Goal: Task Accomplishment & Management: Complete application form

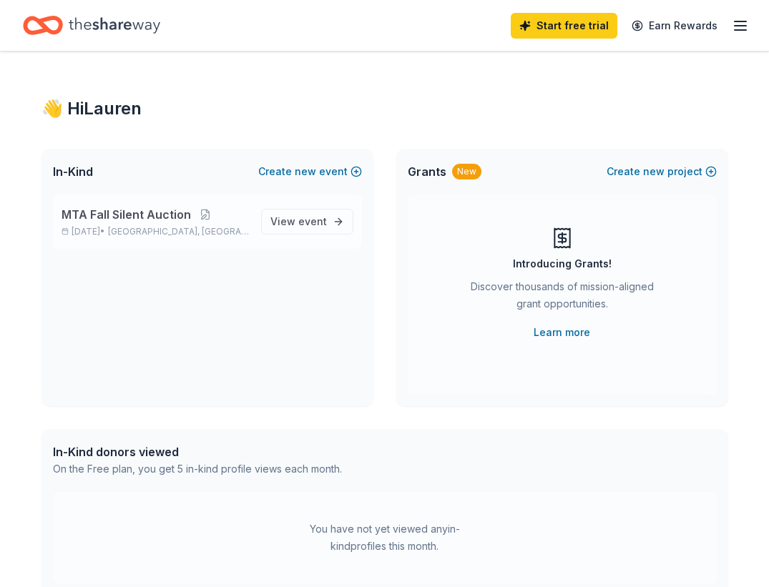
click at [155, 216] on span "MTA Fall Silent Auction" at bounding box center [125, 214] width 129 height 17
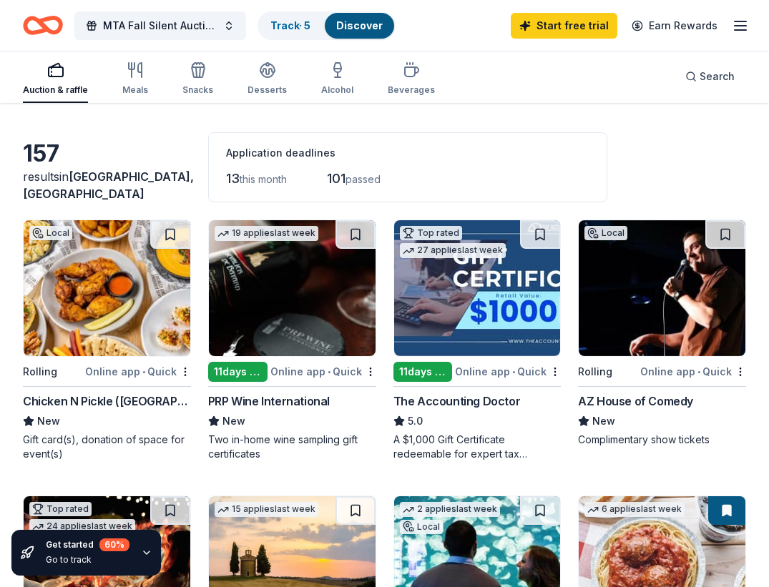
scroll to position [44, 0]
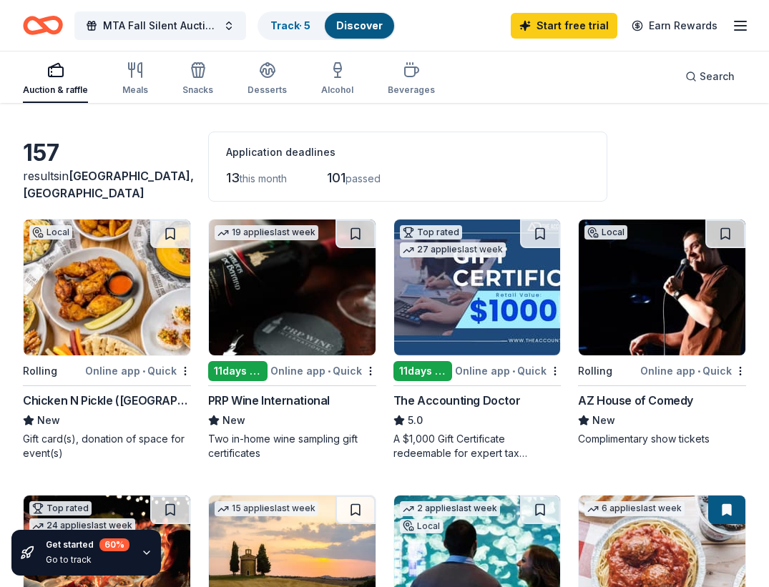
click at [617, 300] on img at bounding box center [661, 287] width 167 height 136
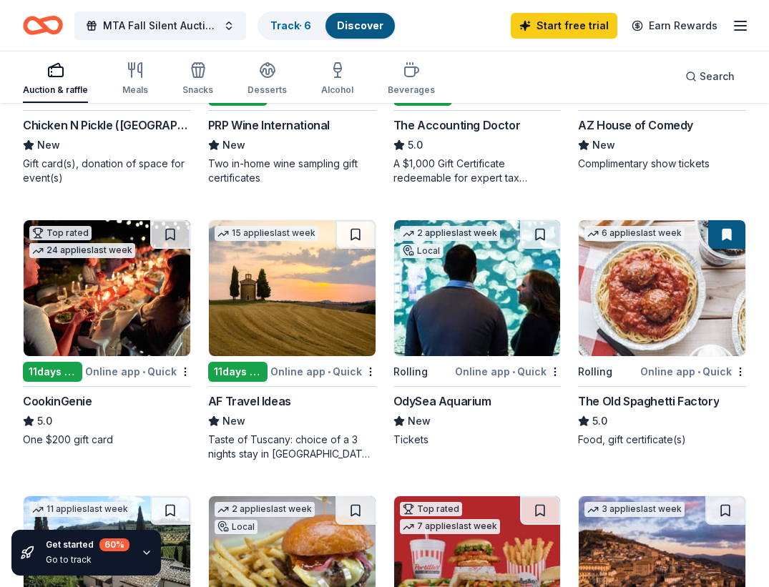
scroll to position [321, 0]
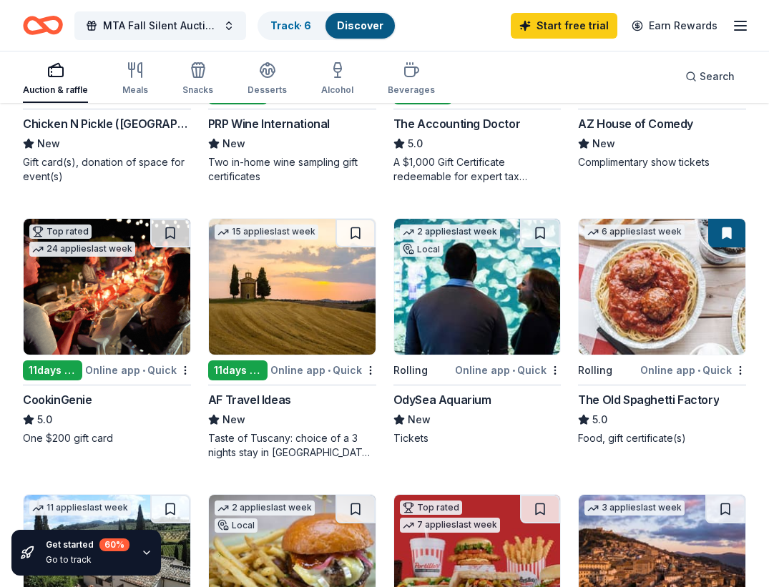
click at [118, 339] on img at bounding box center [107, 287] width 167 height 136
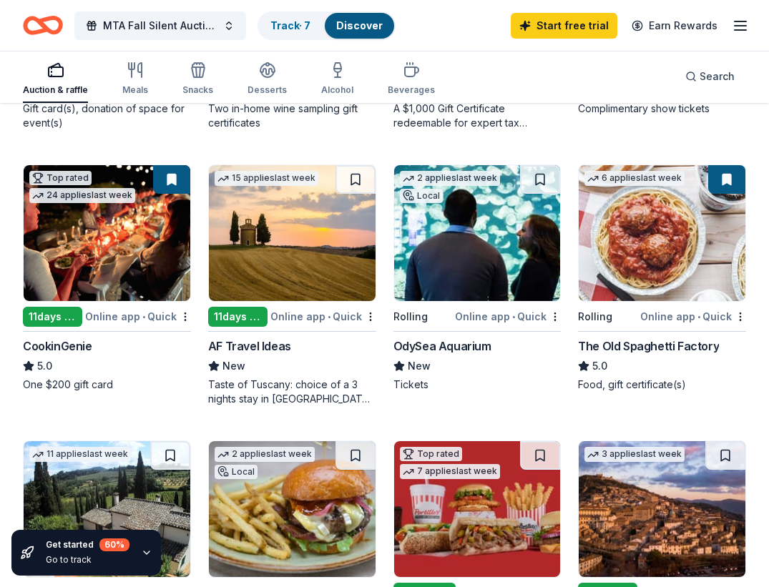
scroll to position [377, 0]
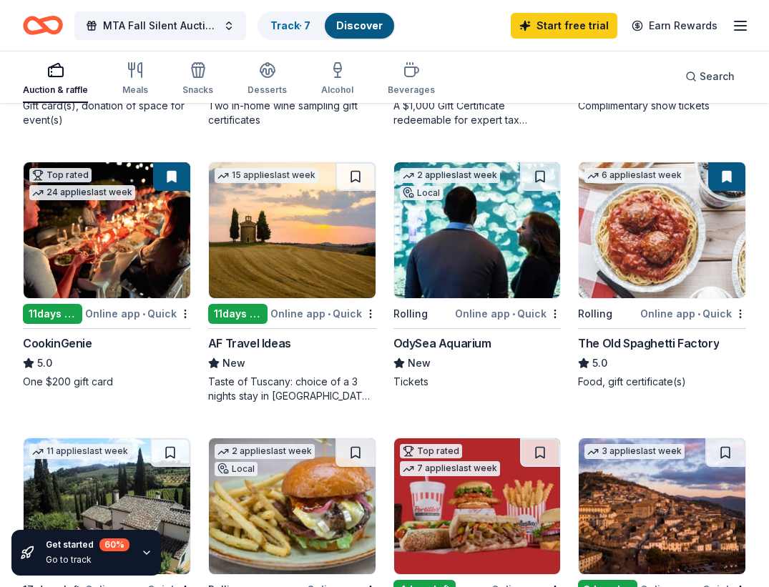
click at [287, 256] on img at bounding box center [292, 230] width 167 height 136
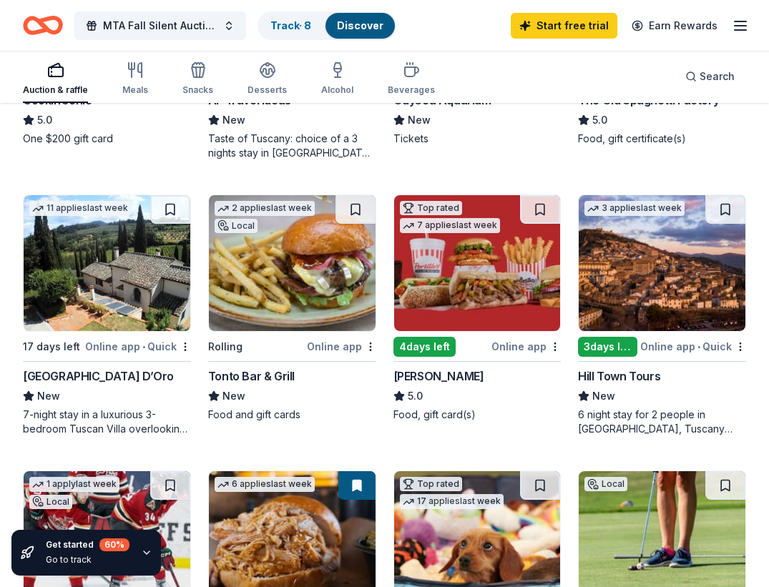
scroll to position [621, 0]
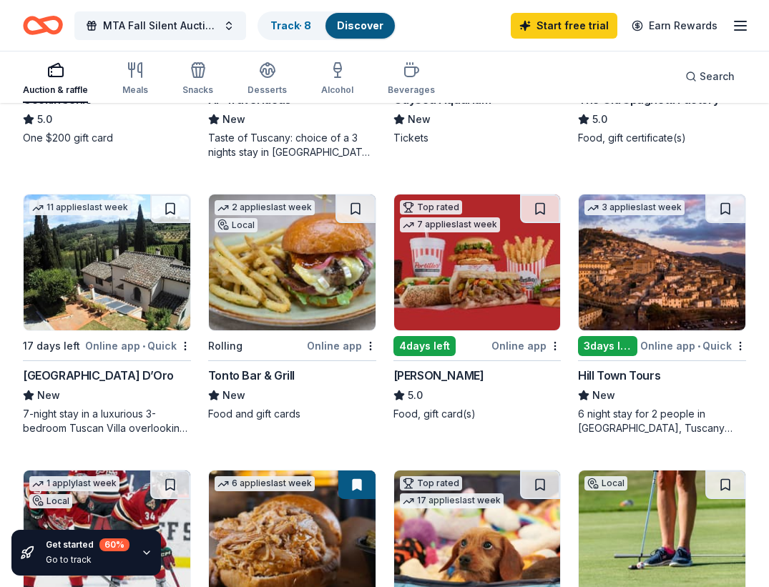
click at [149, 285] on img at bounding box center [107, 262] width 167 height 136
click at [99, 297] on img at bounding box center [107, 262] width 167 height 136
click at [260, 268] on img at bounding box center [292, 262] width 167 height 136
click at [423, 255] on img at bounding box center [477, 262] width 167 height 136
click at [636, 270] on img at bounding box center [661, 262] width 167 height 136
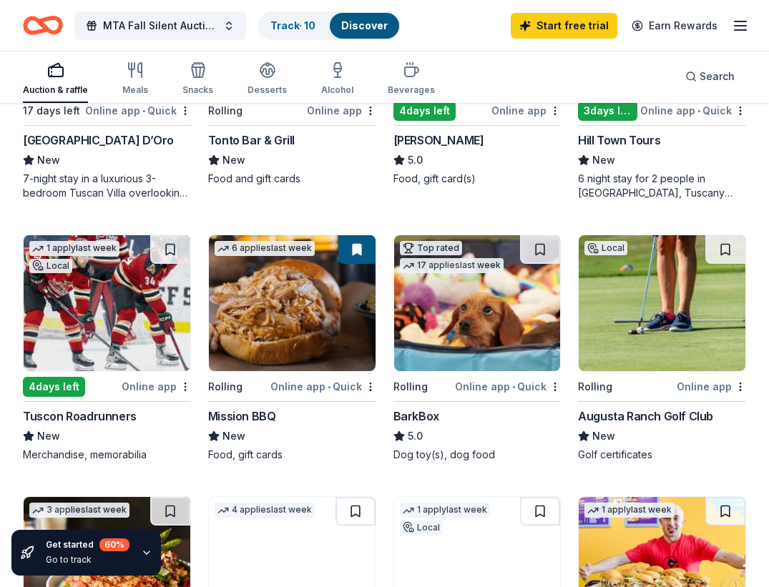
scroll to position [857, 0]
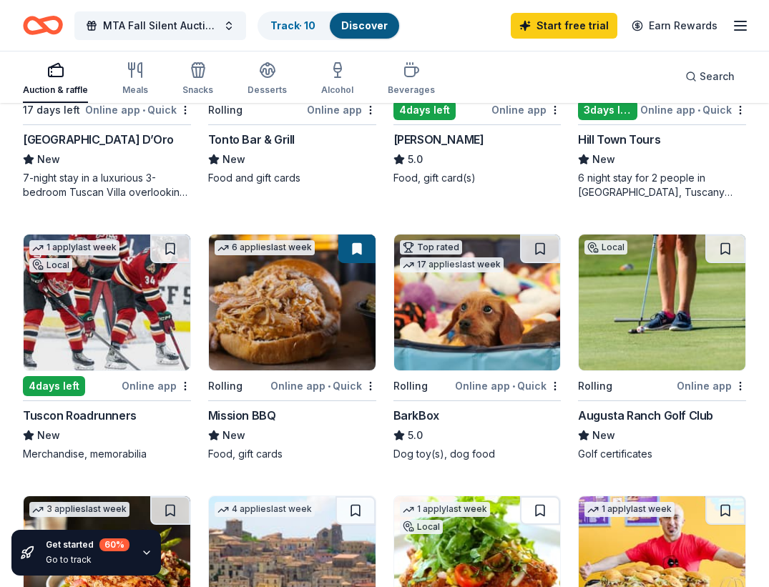
click at [86, 325] on img at bounding box center [107, 302] width 167 height 136
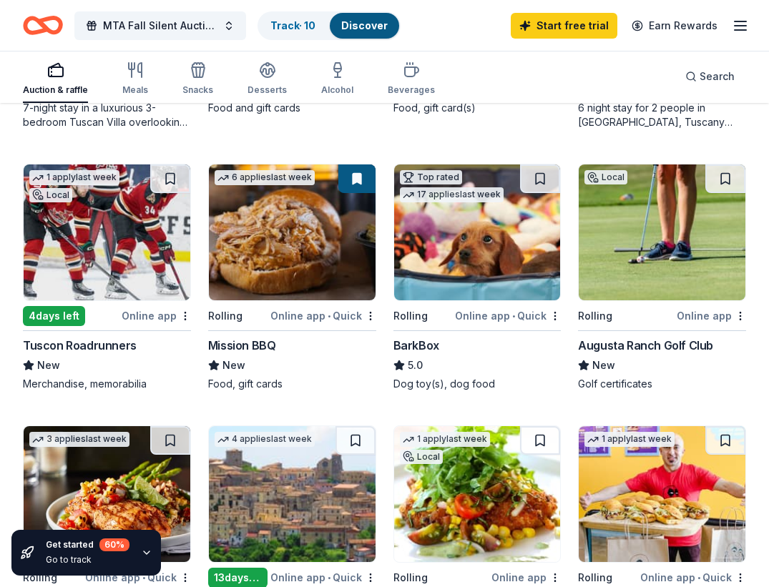
scroll to position [954, 0]
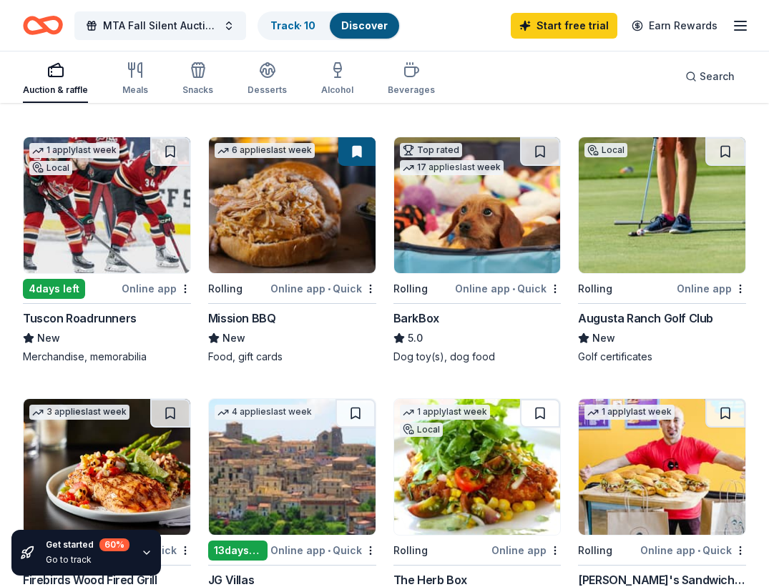
click at [261, 219] on img at bounding box center [292, 205] width 167 height 136
click at [465, 214] on img at bounding box center [477, 205] width 167 height 136
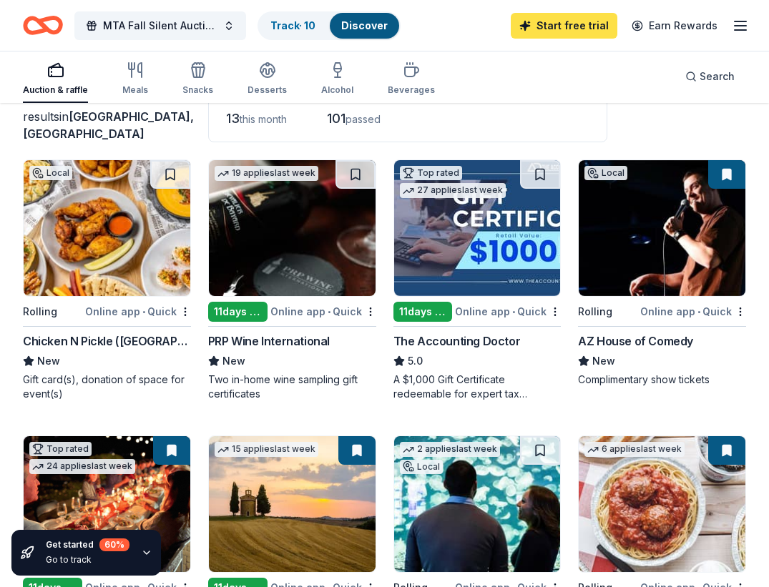
scroll to position [0, 0]
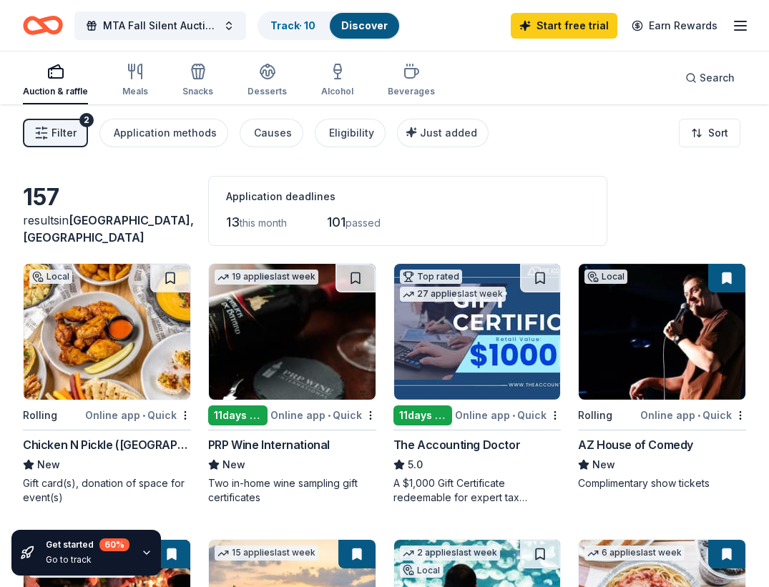
click at [739, 24] on icon "button" at bounding box center [739, 25] width 17 height 17
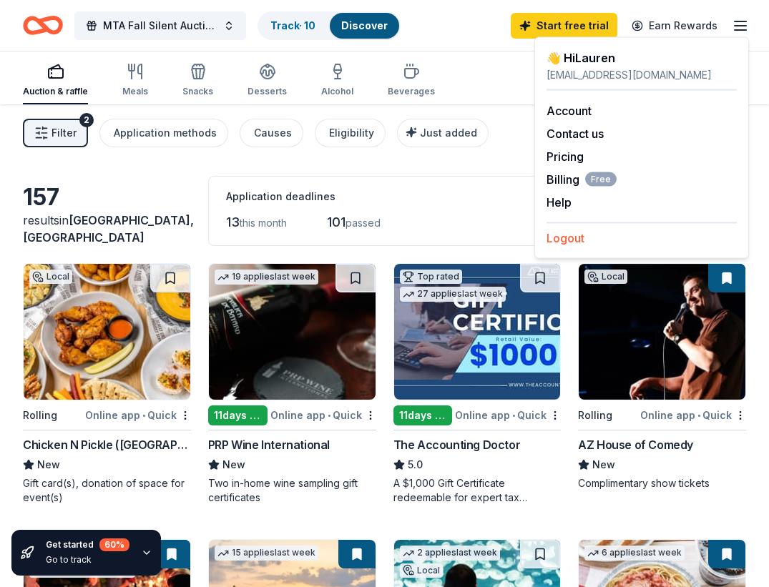
click at [569, 236] on button "Logout" at bounding box center [565, 237] width 38 height 17
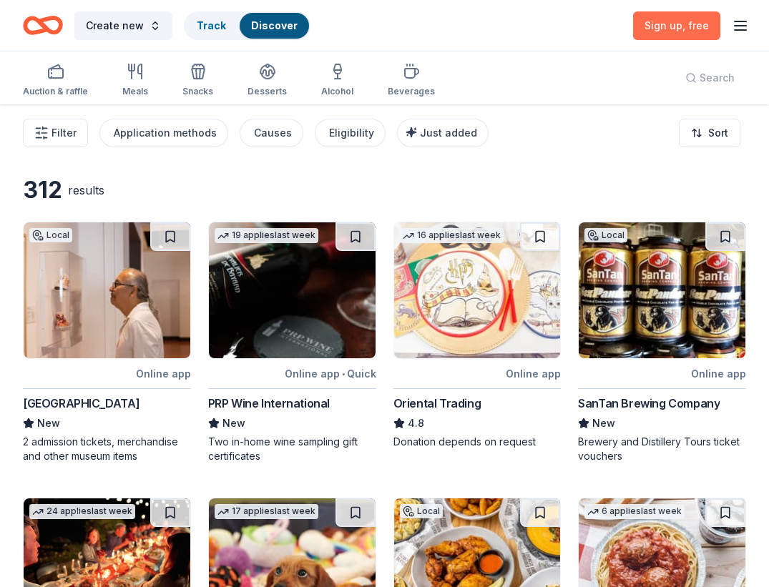
click at [663, 17] on link "Sign up , free" at bounding box center [676, 25] width 87 height 29
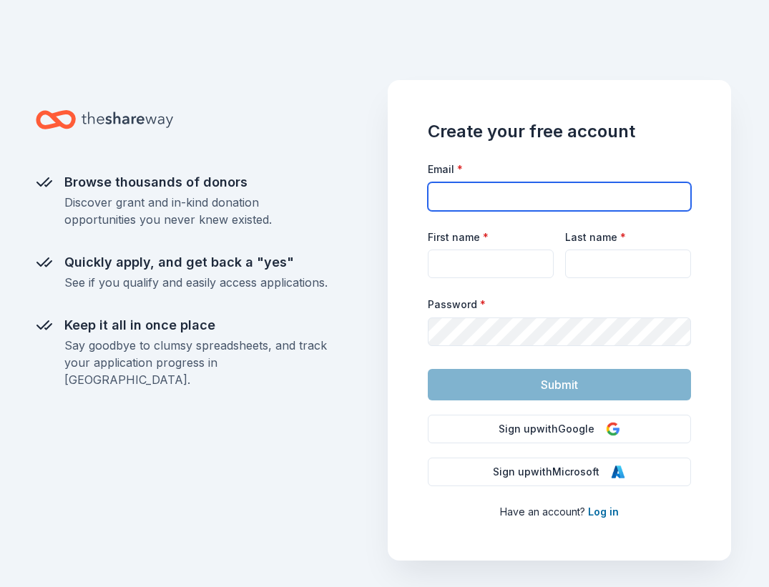
click at [473, 198] on input "Email *" at bounding box center [559, 196] width 263 height 29
type input "rubin_lauren@yahoo.com"
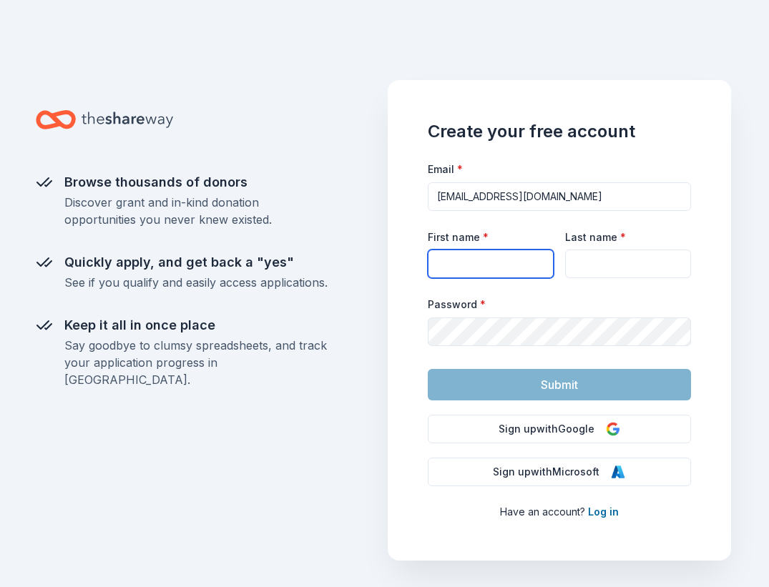
type input "Lauren"
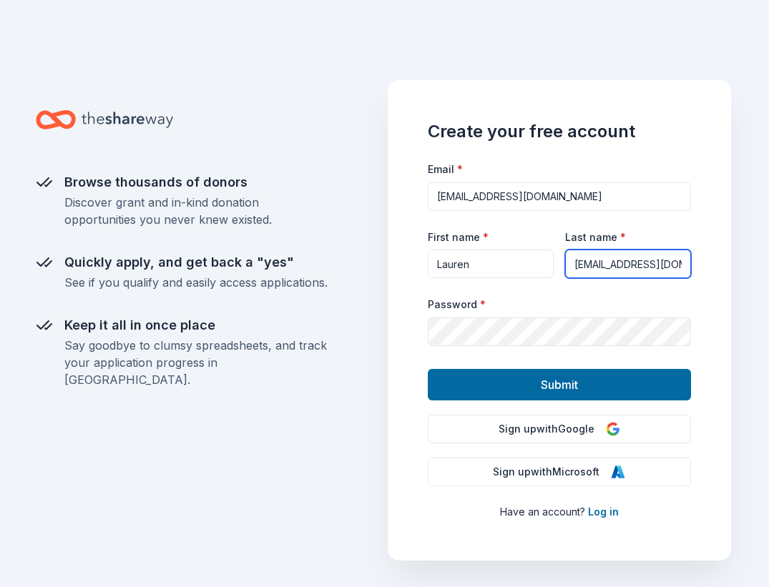
scroll to position [0, 16]
drag, startPoint x: 601, startPoint y: 264, endPoint x: 768, endPoint y: 245, distance: 167.7
click at [768, 245] on div "Browse thousands of donors Discover grant and in-kind donation opportunities yo…" at bounding box center [384, 293] width 769 height 587
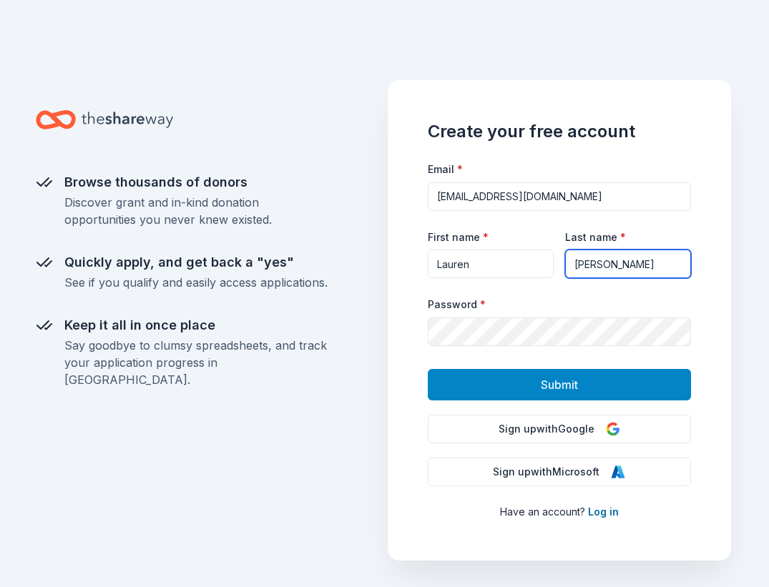
type input "[PERSON_NAME]"
click at [507, 380] on button "Submit" at bounding box center [559, 384] width 263 height 31
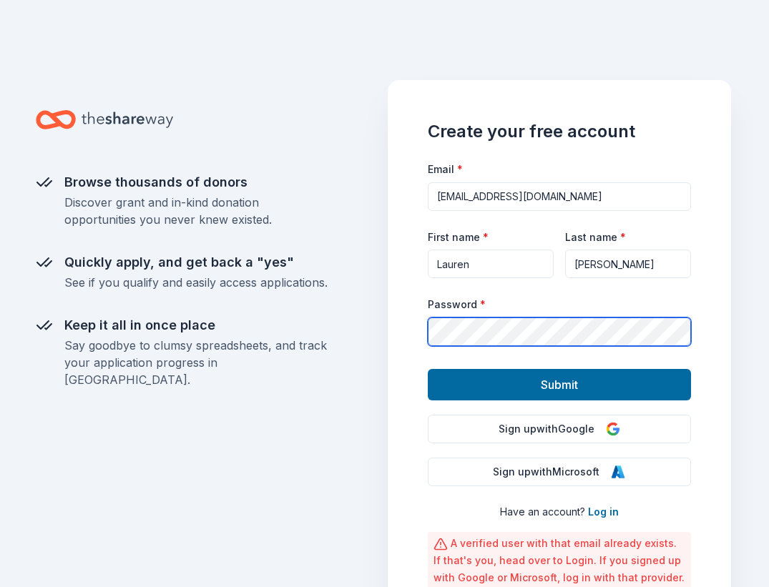
click at [428, 369] on button "Submit" at bounding box center [559, 384] width 263 height 31
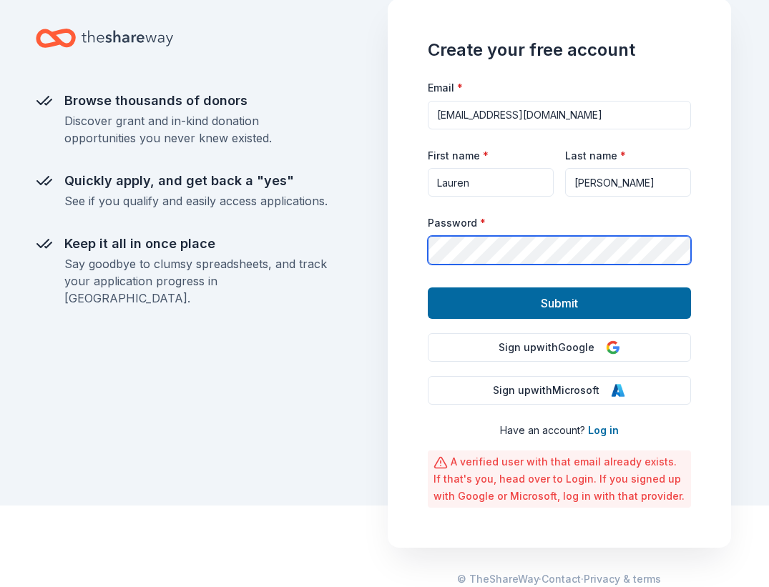
scroll to position [94, 0]
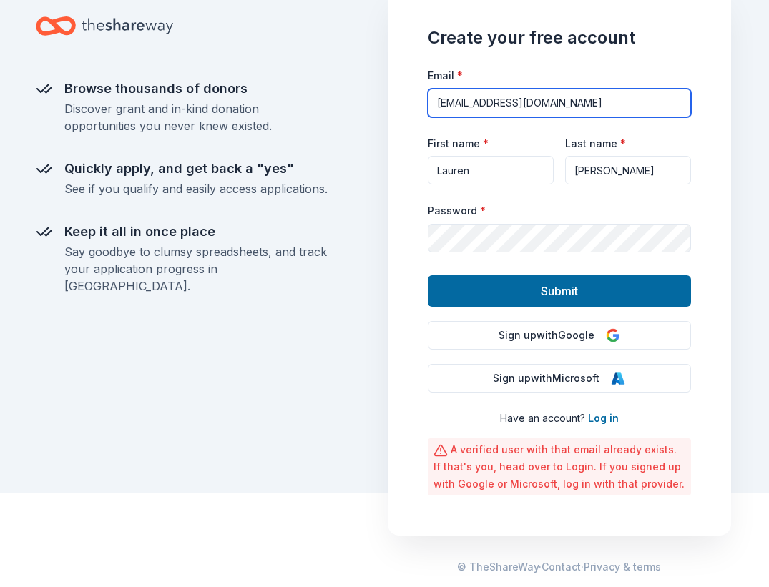
click at [493, 100] on input "rubin_lauren@yahoo.com" at bounding box center [559, 103] width 263 height 29
type input "lauren.nemeth@yahoo.com"
click at [428, 275] on button "Submit" at bounding box center [559, 290] width 263 height 31
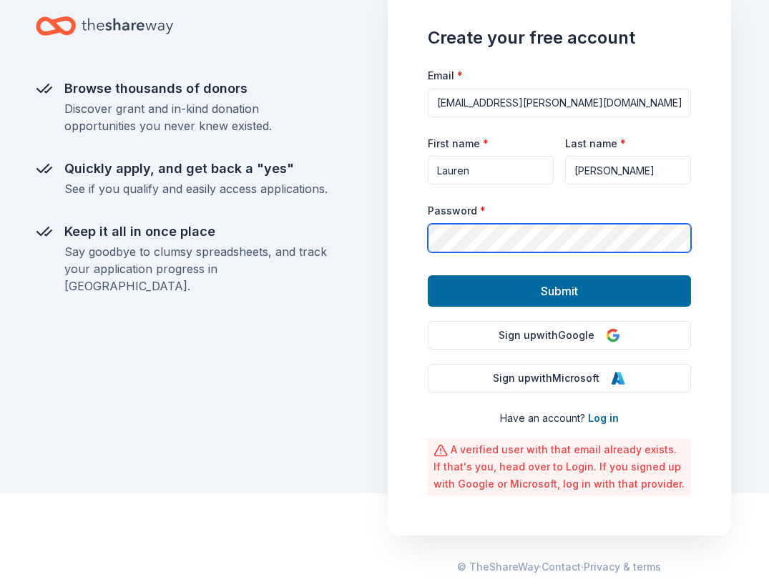
click at [428, 275] on button "Submit" at bounding box center [559, 290] width 263 height 31
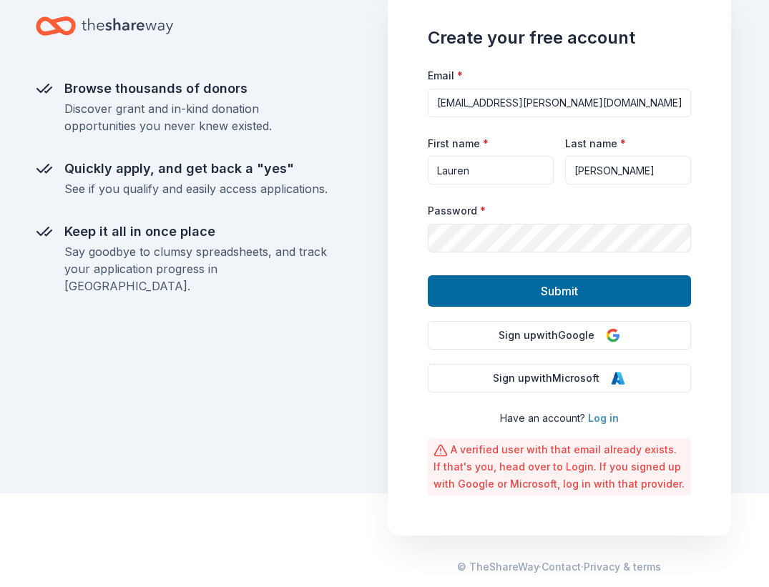
click at [603, 420] on link "Log in" at bounding box center [603, 418] width 31 height 12
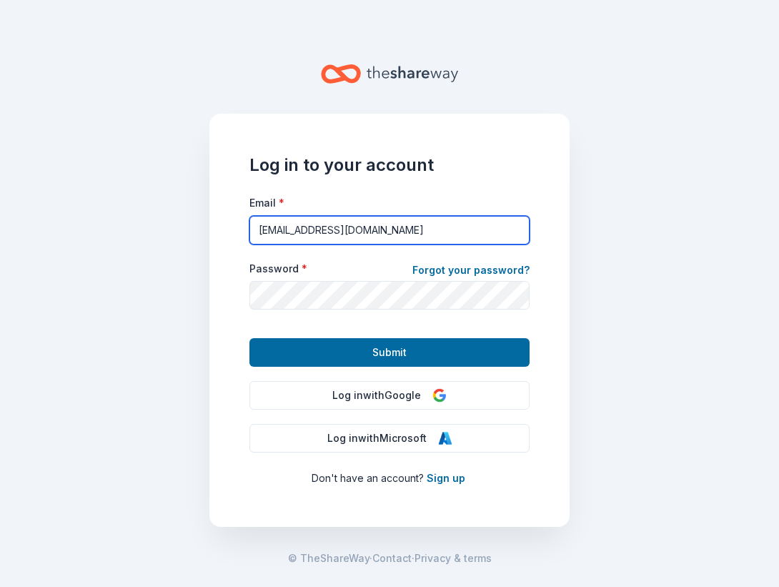
type input "lauren.nemeth@yahoo.com"
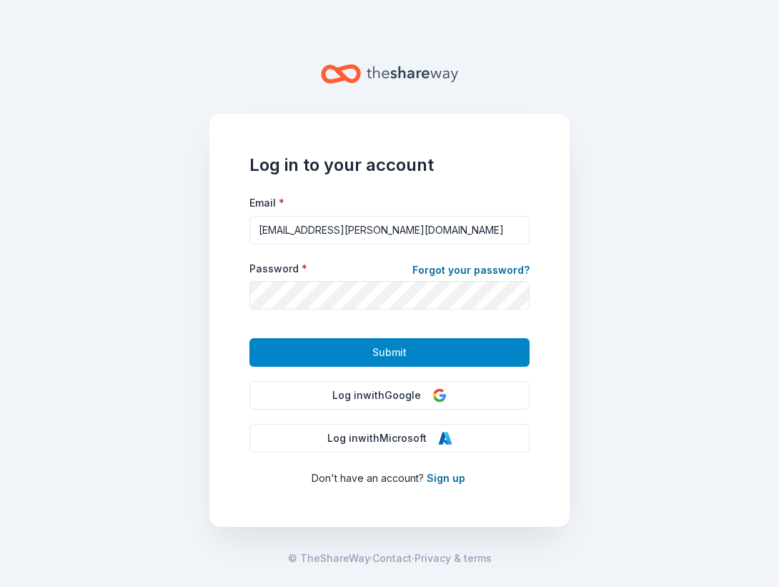
click at [358, 344] on button "Submit" at bounding box center [390, 352] width 280 height 29
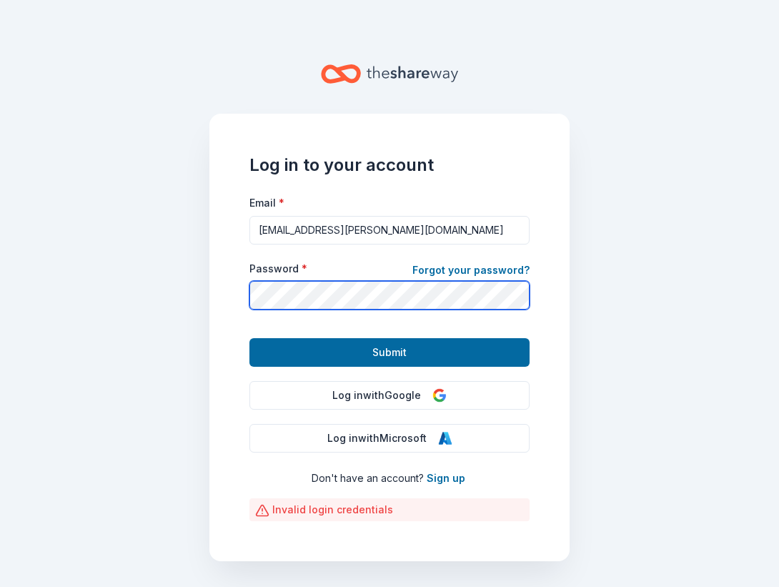
click at [250, 338] on button "Submit" at bounding box center [390, 352] width 280 height 29
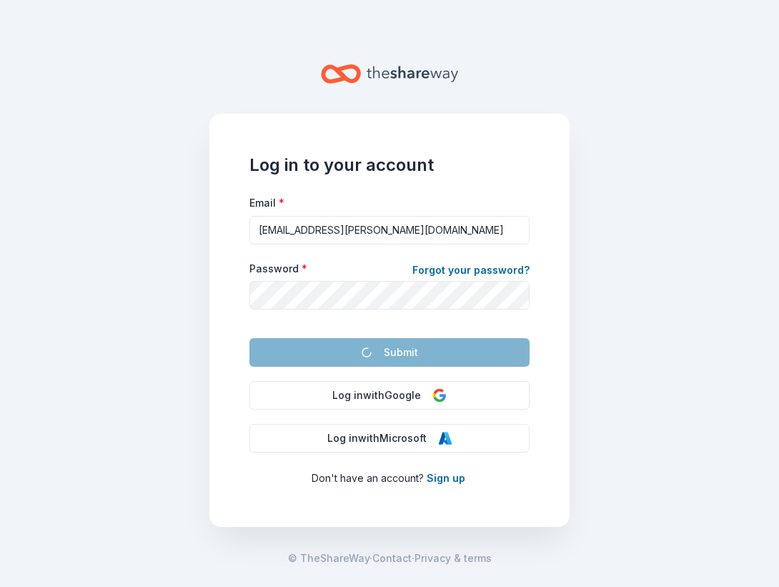
click at [258, 348] on form "Email * lauren.nemeth@yahoo.com Password * Forgot your password? Submit" at bounding box center [390, 280] width 280 height 173
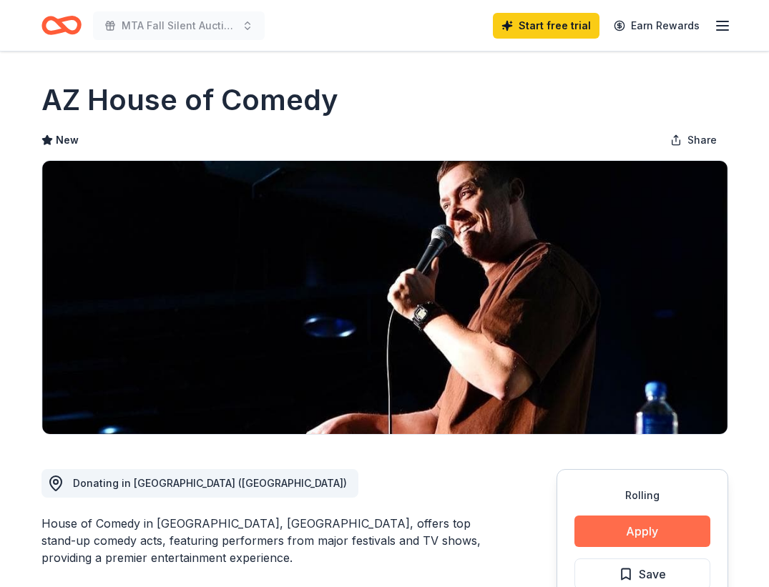
click at [600, 528] on button "Apply" at bounding box center [642, 530] width 136 height 31
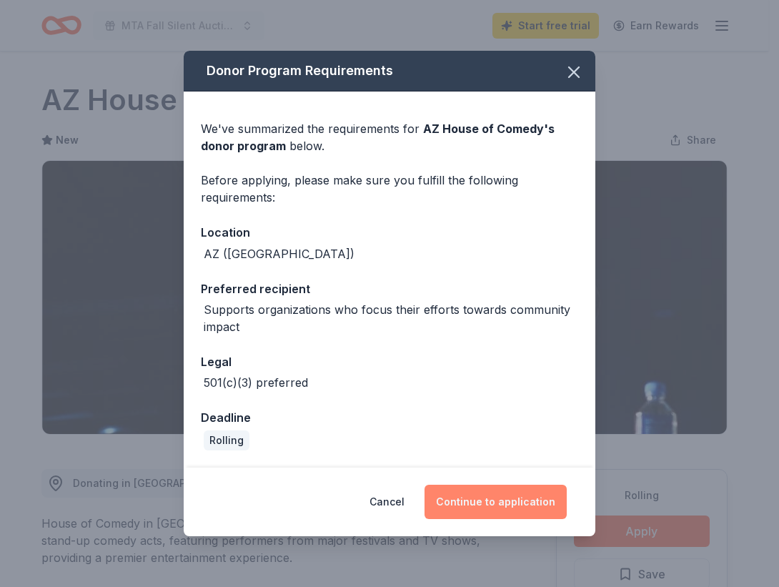
click at [515, 500] on button "Continue to application" at bounding box center [496, 502] width 142 height 34
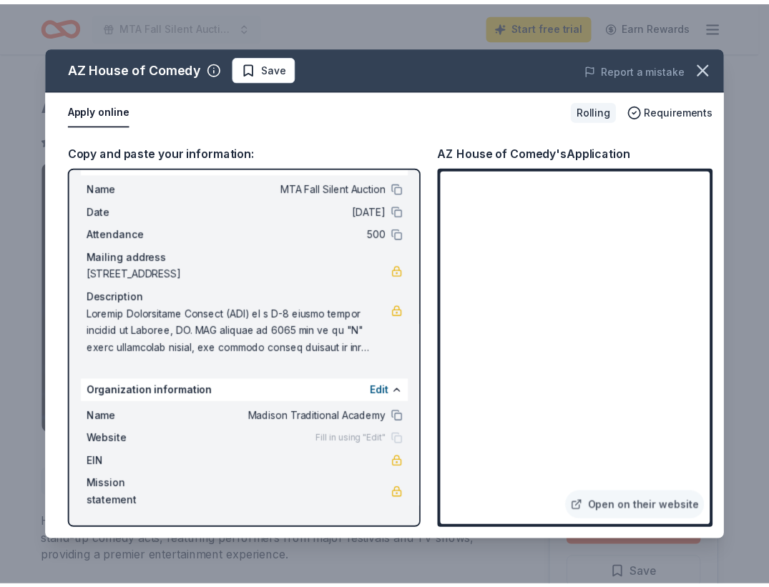
scroll to position [29, 0]
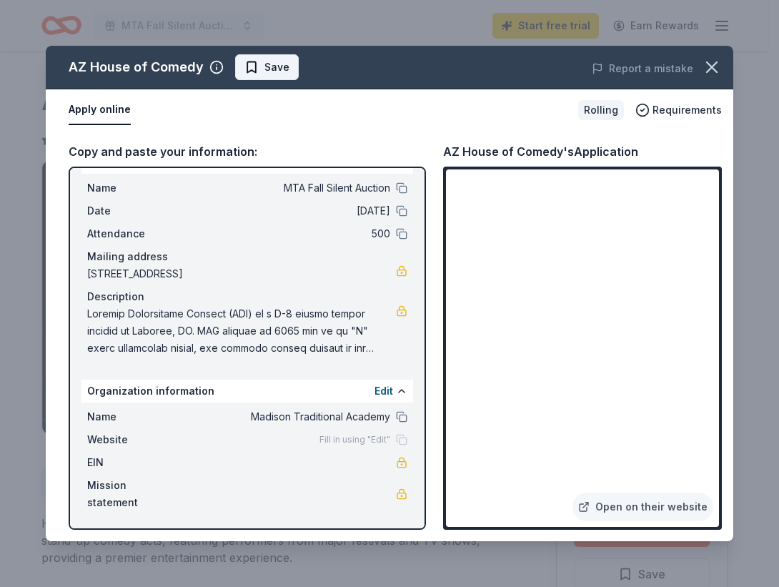
click at [246, 70] on span "Save" at bounding box center [267, 67] width 45 height 17
click at [714, 63] on icon "button" at bounding box center [712, 67] width 20 height 20
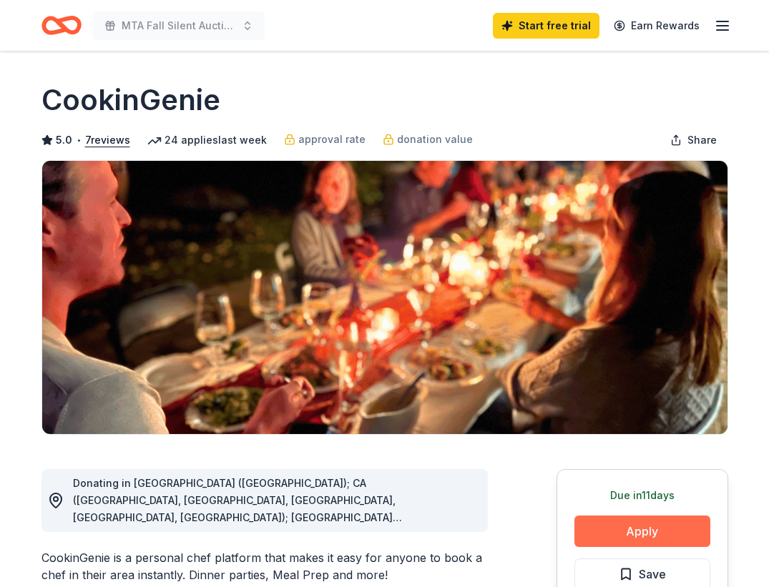
click at [608, 525] on button "Apply" at bounding box center [642, 530] width 136 height 31
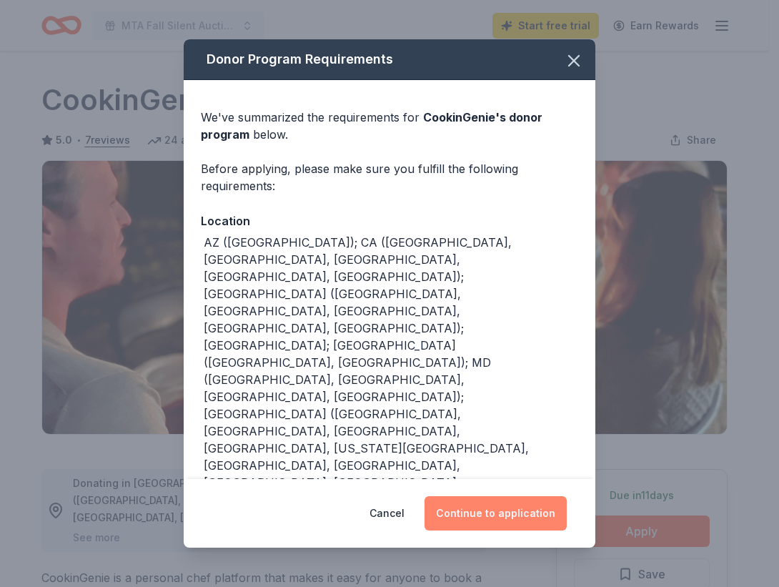
click at [521, 508] on button "Continue to application" at bounding box center [496, 513] width 142 height 34
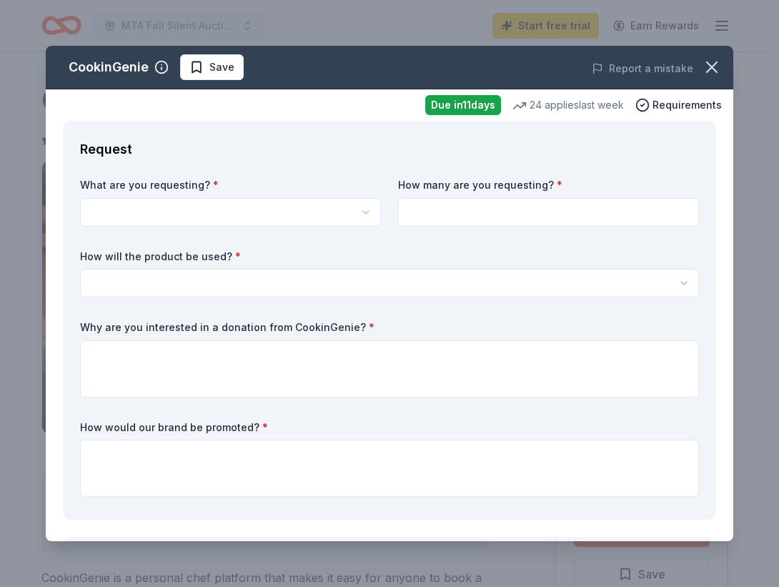
click at [339, 213] on html "MTA Fall Silent Auction Start free trial Earn Rewards Due in 11 days Share Cook…" at bounding box center [389, 293] width 779 height 587
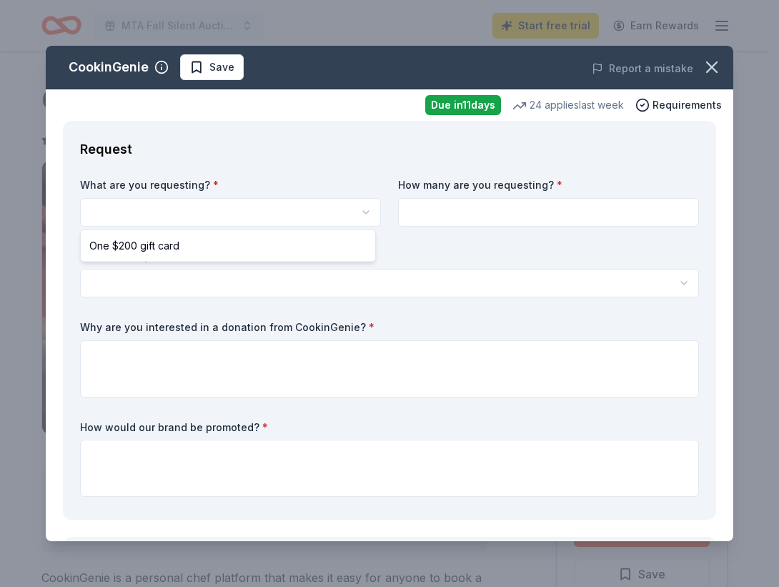
select select "One $200 gift card"
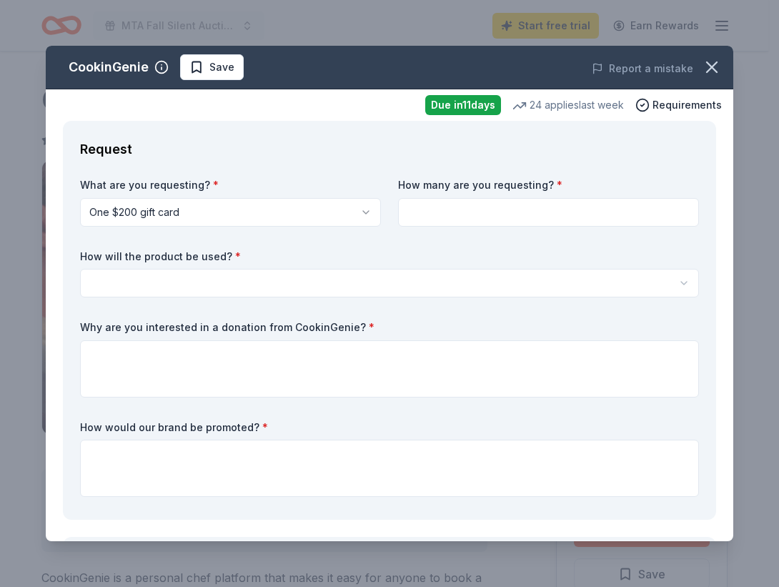
click at [405, 214] on input at bounding box center [548, 212] width 301 height 29
type input "1"
click at [250, 285] on html "MTA Fall Silent Auction Start free trial Earn Rewards Due in 11 days Share Cook…" at bounding box center [389, 293] width 779 height 587
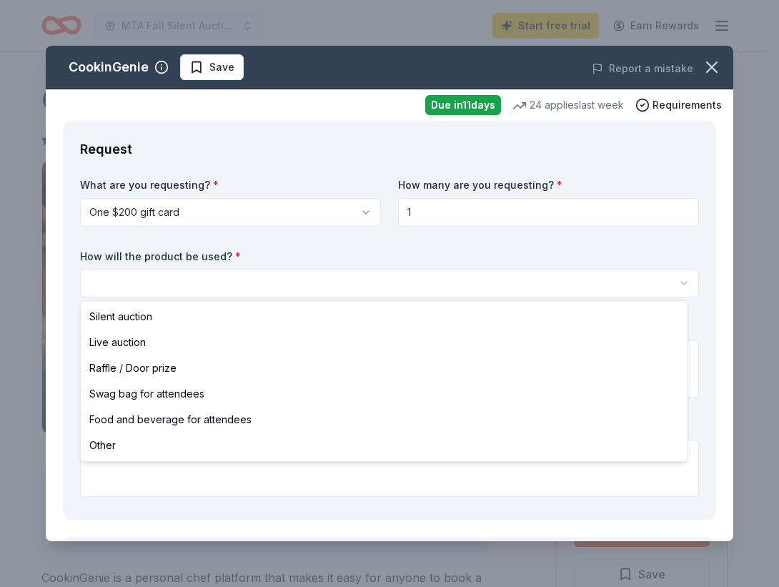
select select "silentAuction"
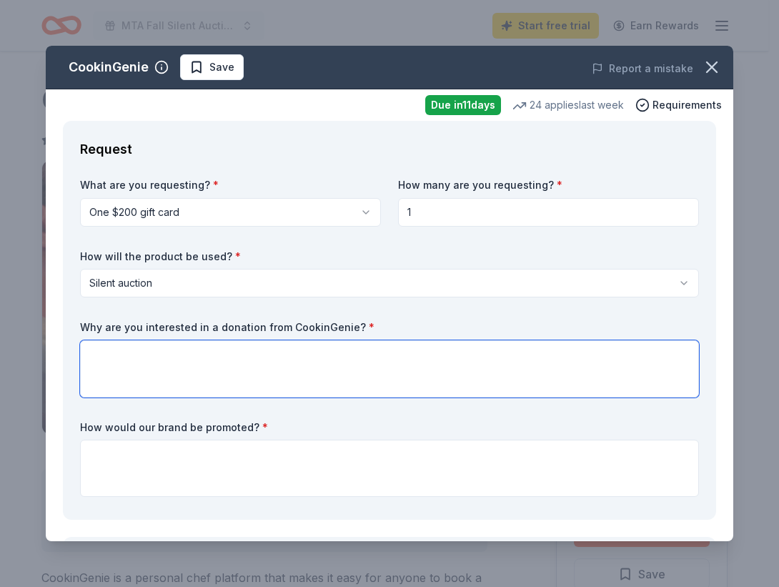
click at [185, 354] on textarea at bounding box center [389, 368] width 619 height 57
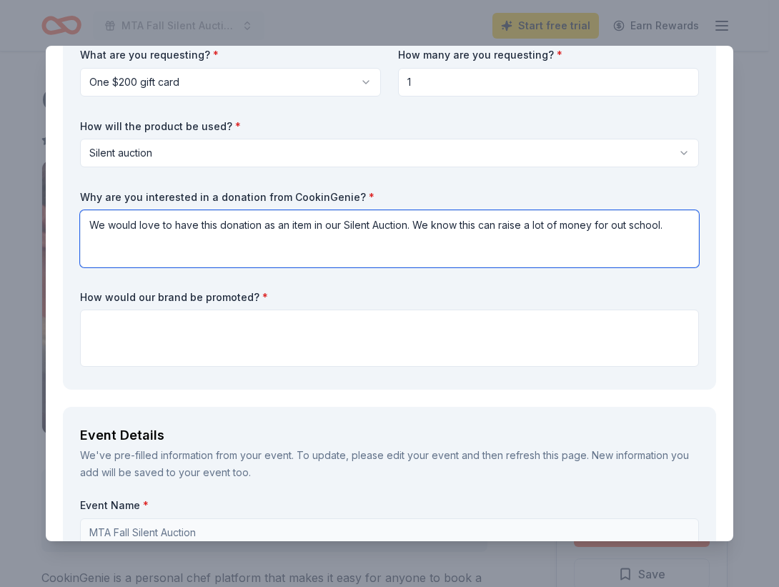
scroll to position [132, 0]
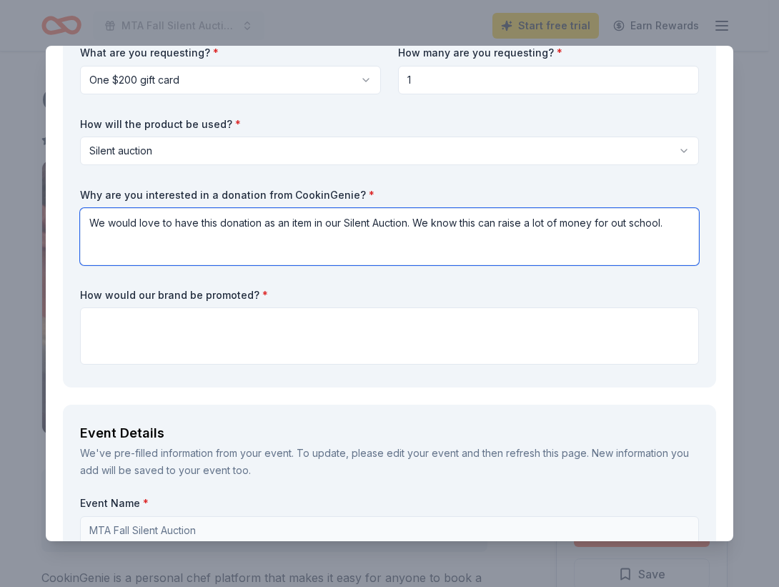
type textarea "We would love to have this donation as an item in our Silent Auction. We know t…"
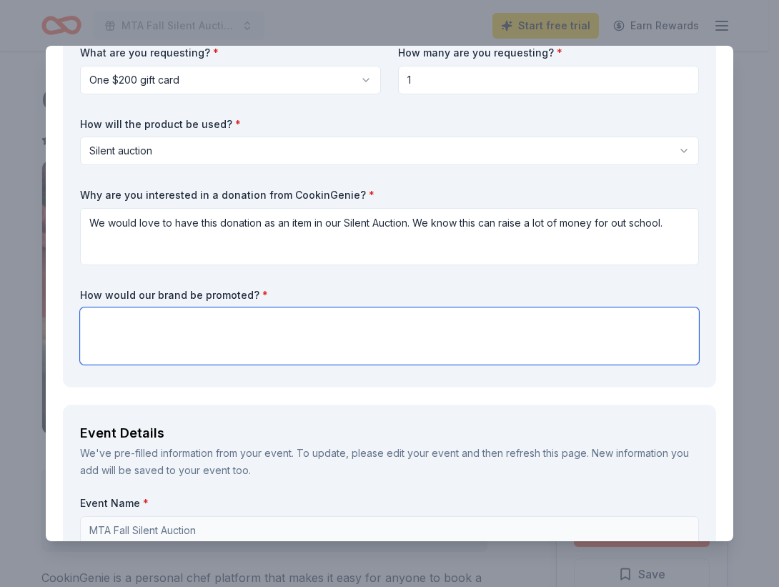
click at [164, 341] on textarea at bounding box center [389, 335] width 619 height 57
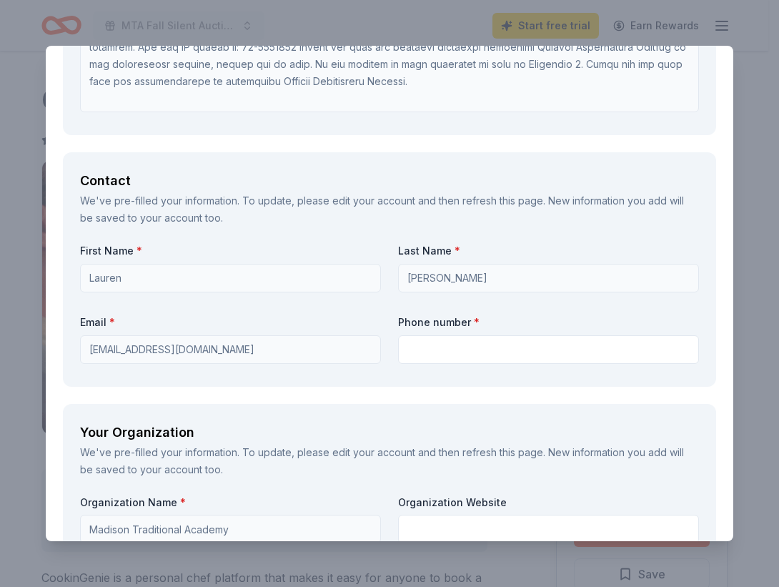
scroll to position [1077, 0]
type textarea "We would promote you on our auction site as well as on Instagram/Facebook posts."
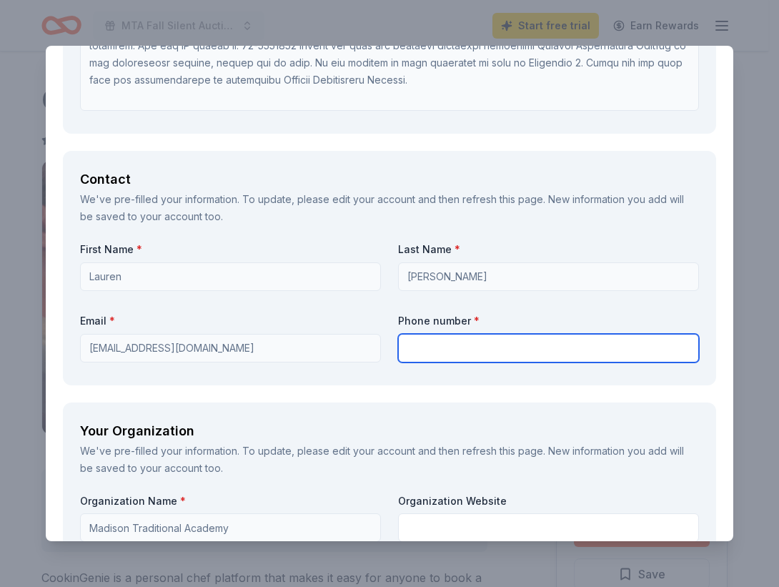
click at [420, 338] on input "text" at bounding box center [548, 348] width 301 height 29
type input "2017070189"
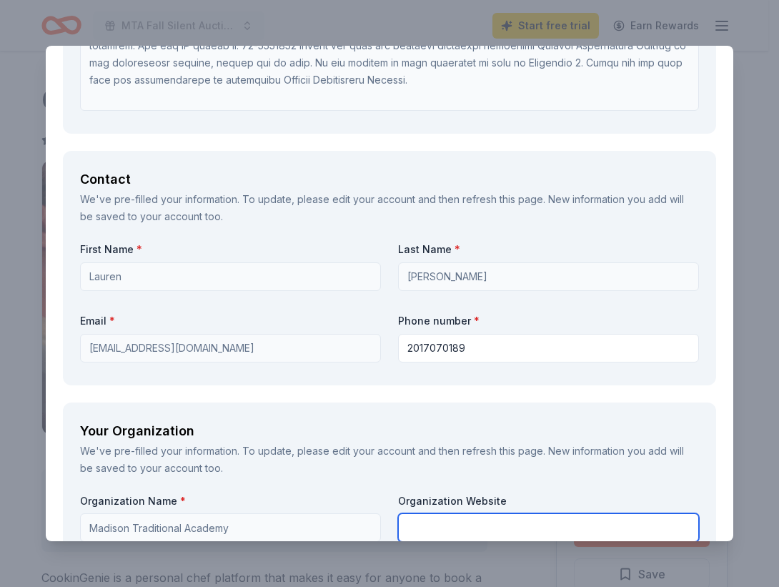
type input "Madison Traditional Academy"
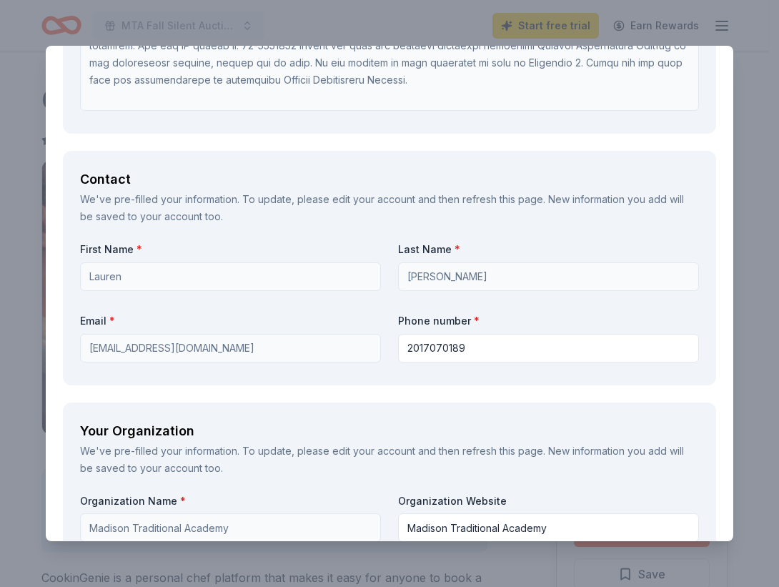
click at [315, 379] on div "Contact We've pre-filled your information. To update, please edit your account …" at bounding box center [389, 268] width 653 height 234
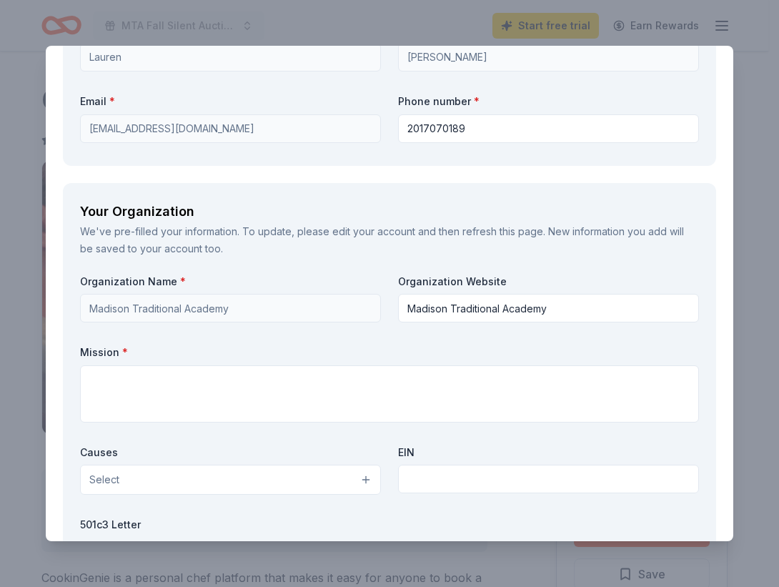
scroll to position [1328, 0]
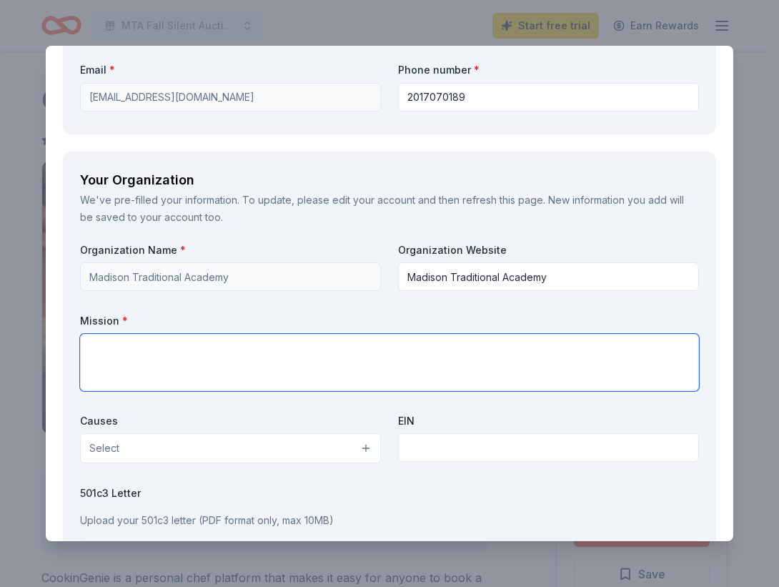
click at [134, 349] on textarea at bounding box center [389, 362] width 619 height 57
paste textarea "Madison Traditional Academy (MTA) is a K-8 public school located in Phoenix, AZ…"
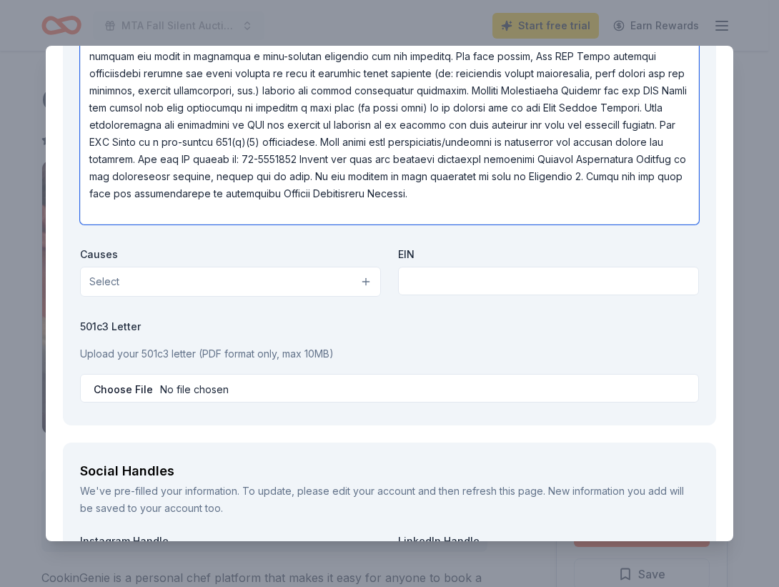
scroll to position [1689, 0]
type textarea "Madison Traditional Academy (MTA) is a K-8 public school located in Phoenix, AZ…"
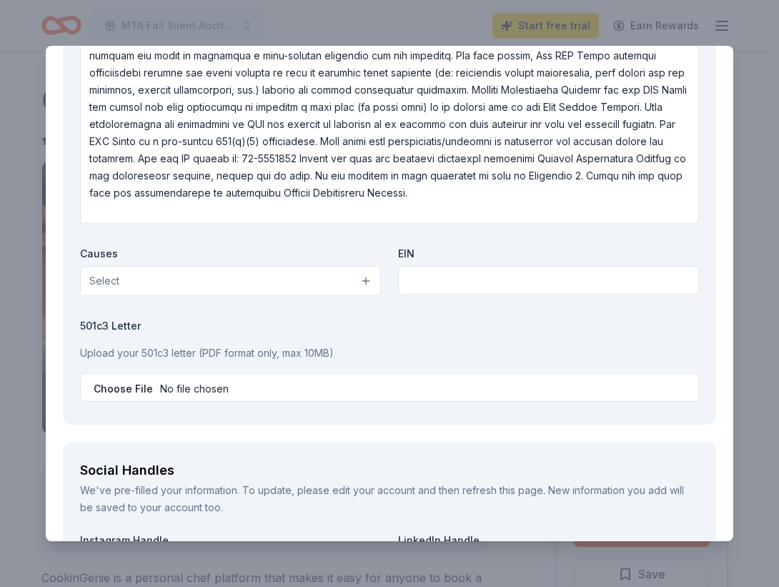
click at [140, 286] on button "Select" at bounding box center [230, 281] width 301 height 30
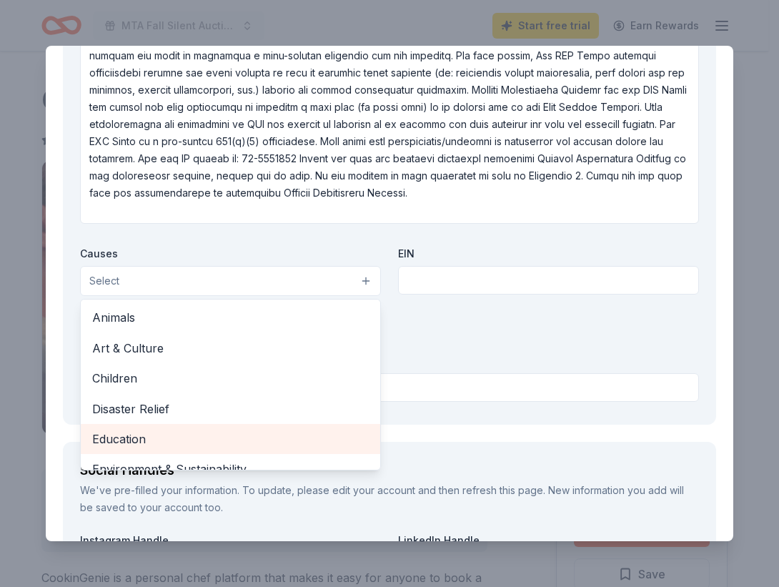
click at [129, 445] on span "Education" at bounding box center [230, 439] width 277 height 19
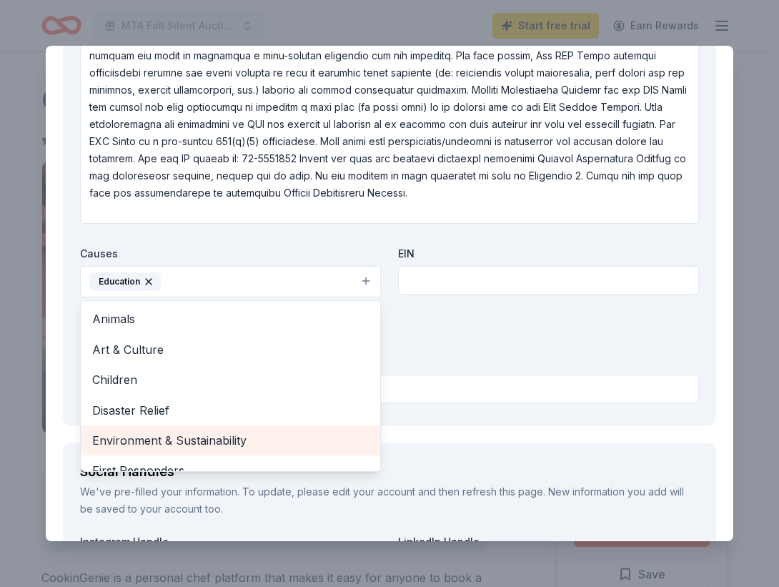
click at [129, 445] on span "Environment & Sustainability" at bounding box center [230, 440] width 277 height 19
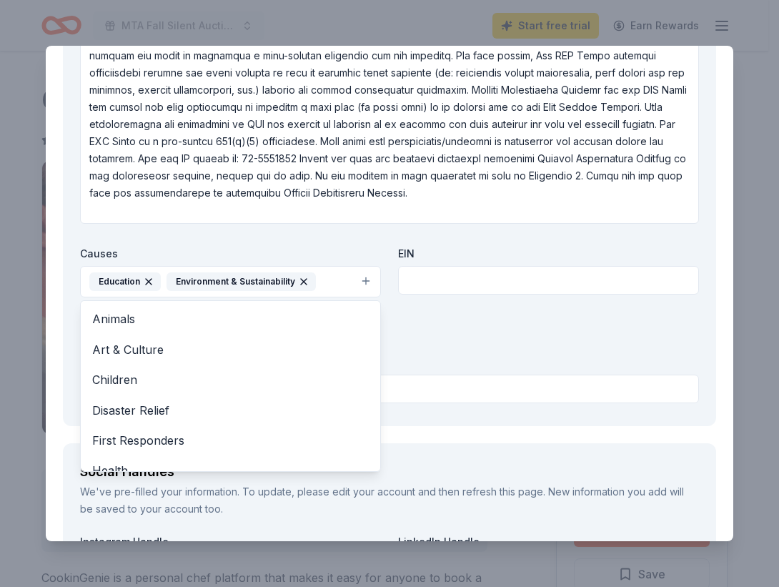
click at [410, 287] on div "Organization Name * Madison Traditional Academy Organization Website Madison Tr…" at bounding box center [389, 145] width 619 height 528
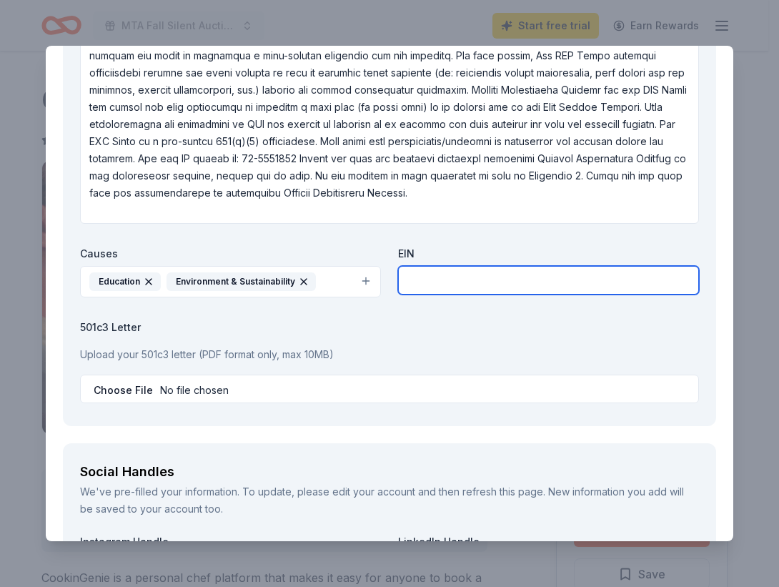
click at [410, 287] on input "text" at bounding box center [548, 280] width 301 height 29
type input "2"
type input "56-2623499"
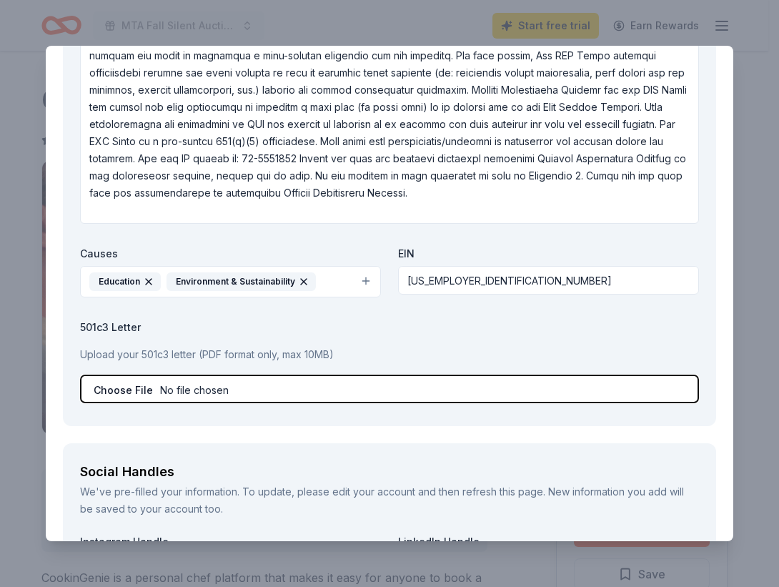
click at [127, 389] on input "file" at bounding box center [389, 389] width 619 height 29
type input "C:\fakepath\501c3 letter.pdf"
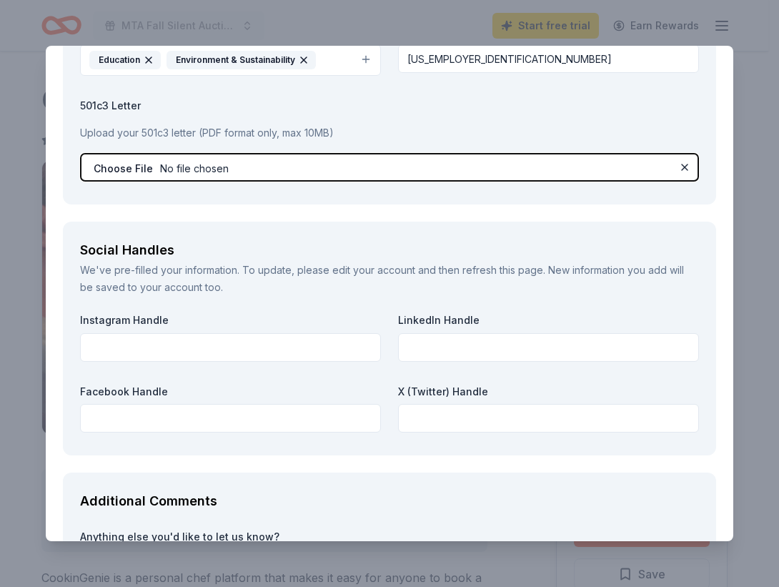
scroll to position [1912, 0]
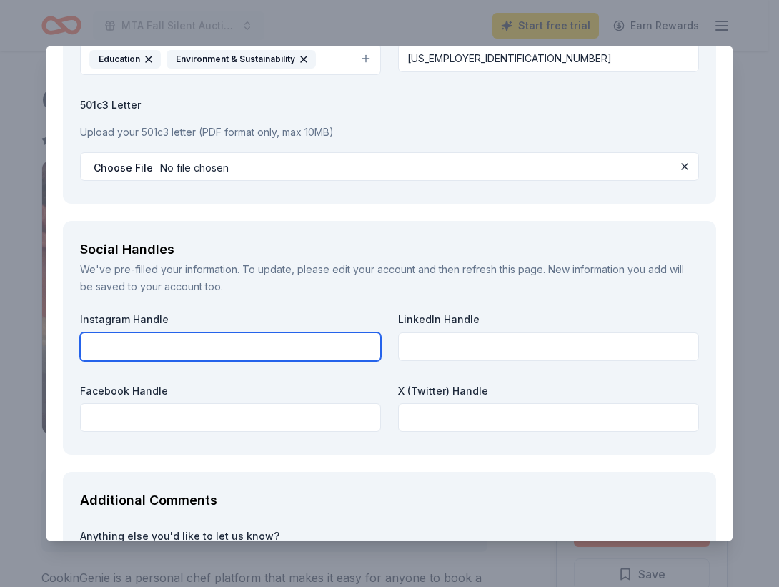
click at [162, 345] on input "text" at bounding box center [230, 346] width 301 height 29
paste input "mtaguild"
type input "mtaguild"
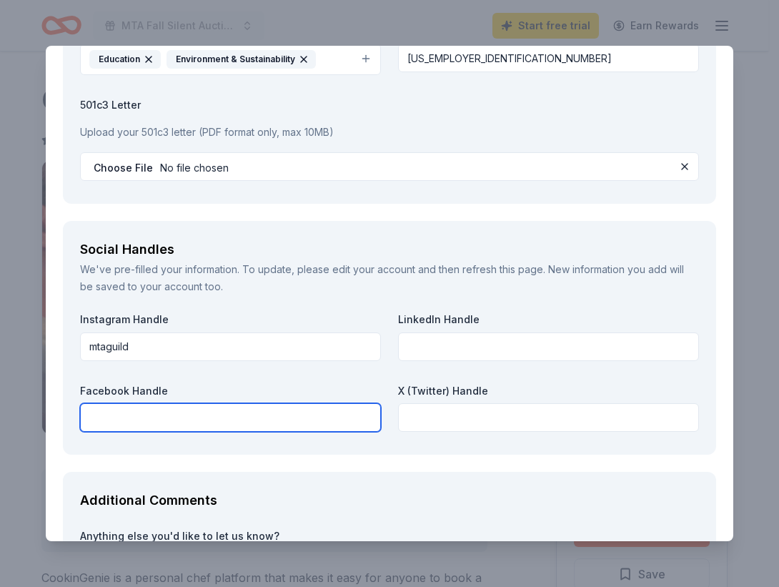
click at [134, 410] on input "text" at bounding box center [230, 417] width 301 height 29
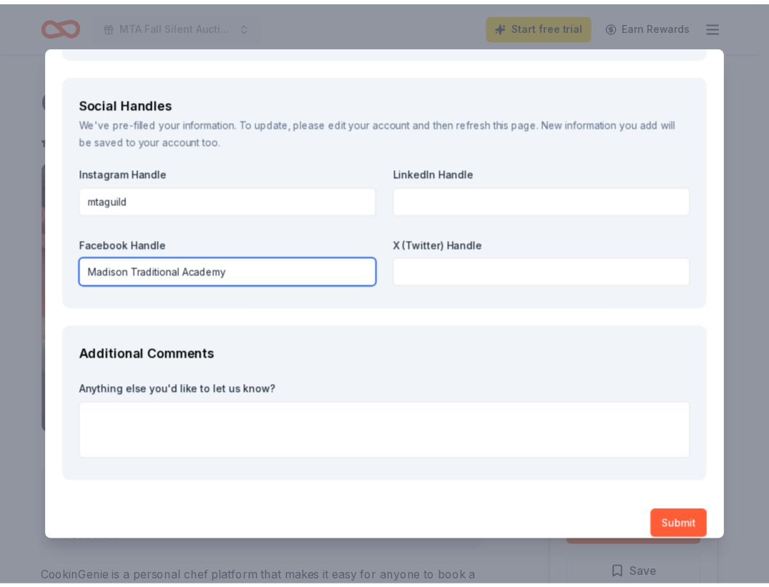
scroll to position [2073, 0]
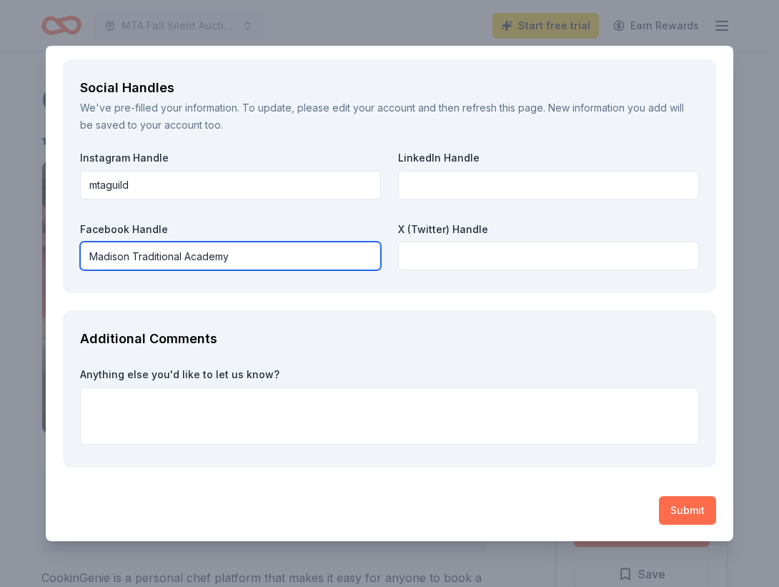
type input "Madison Traditional Academy"
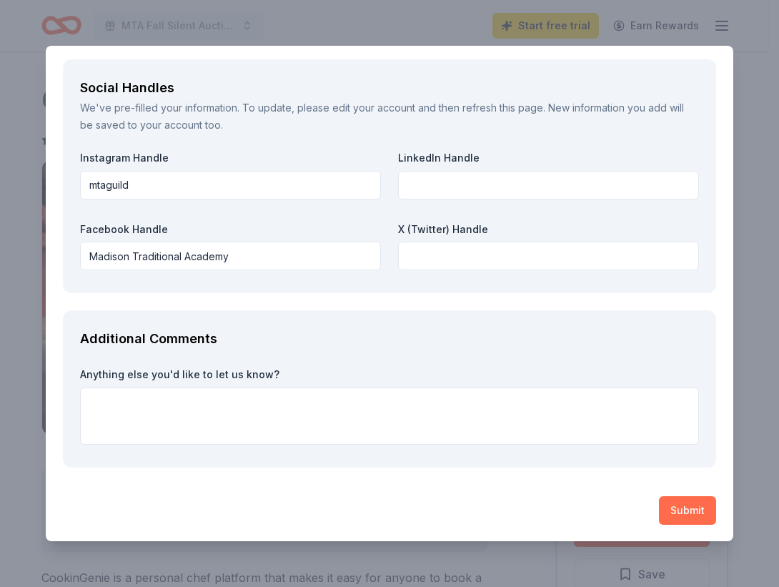
click at [678, 507] on button "Submit" at bounding box center [687, 510] width 57 height 29
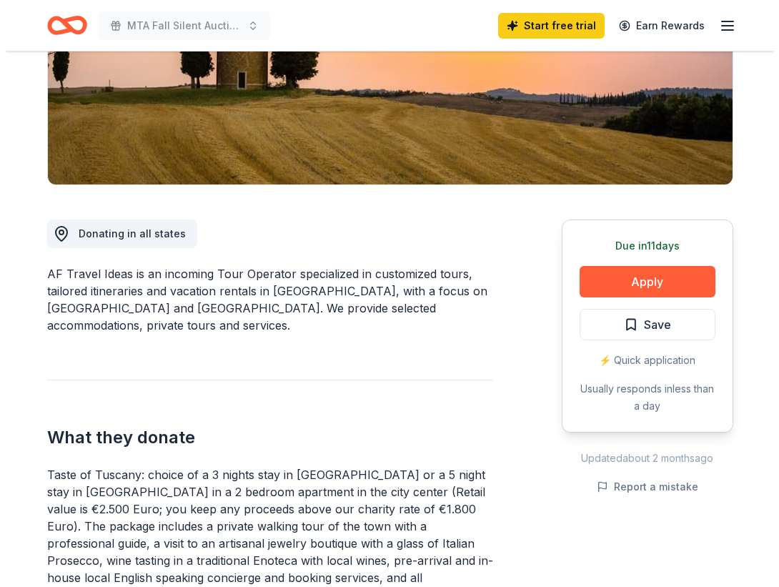
scroll to position [367, 0]
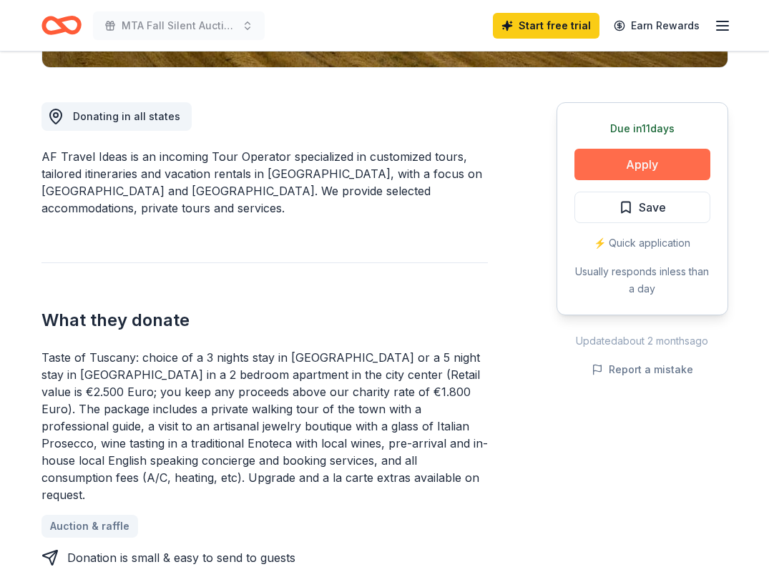
click at [630, 162] on button "Apply" at bounding box center [642, 164] width 136 height 31
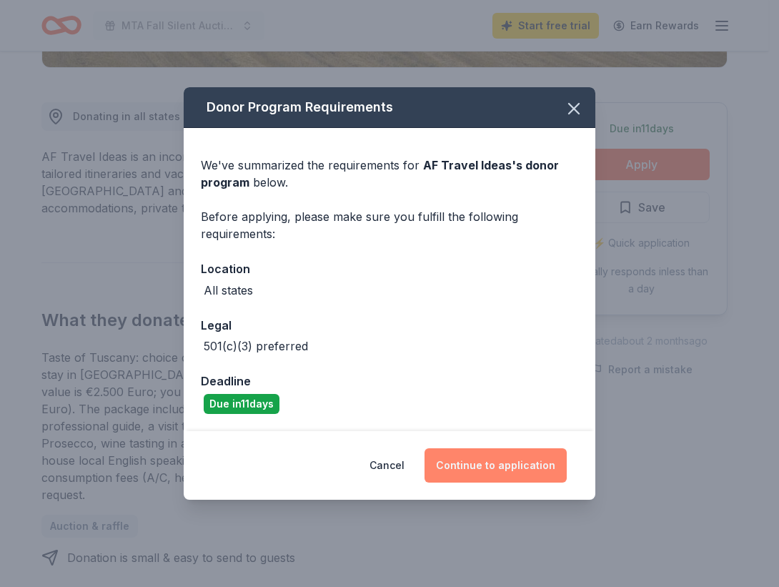
click at [482, 465] on button "Continue to application" at bounding box center [496, 465] width 142 height 34
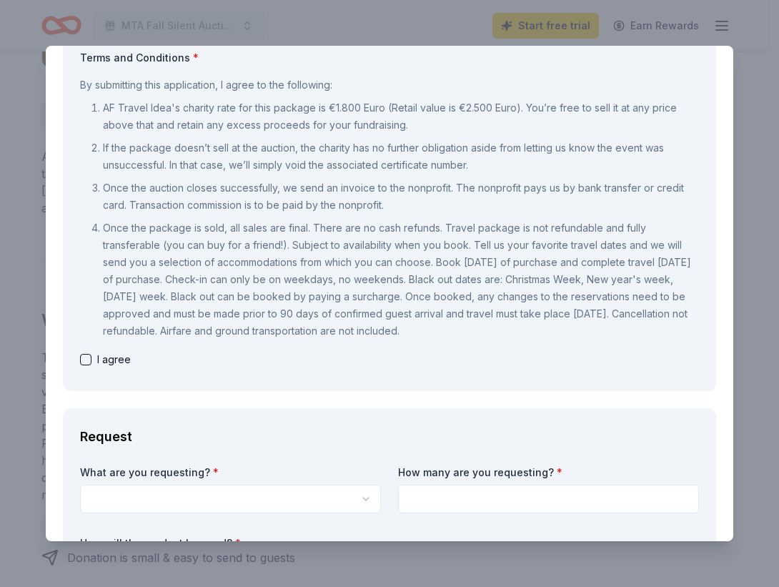
scroll to position [163, 0]
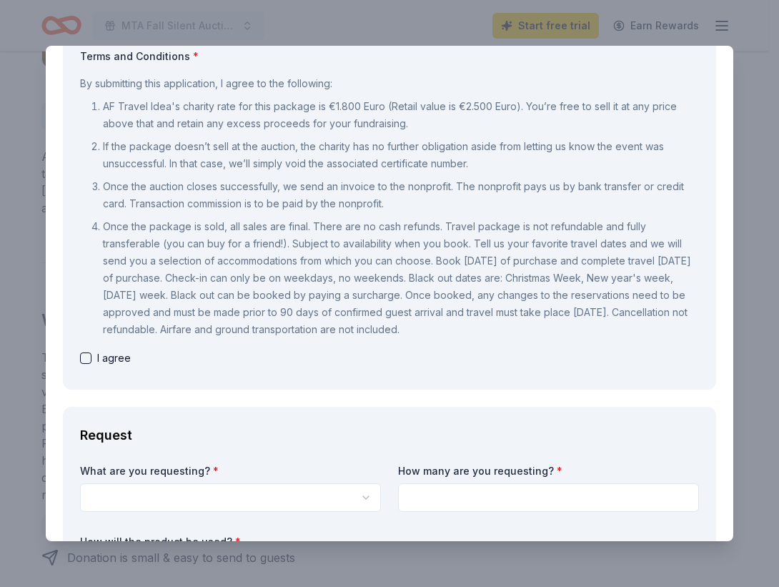
click at [87, 355] on button "button" at bounding box center [85, 357] width 11 height 11
checkbox input "true"
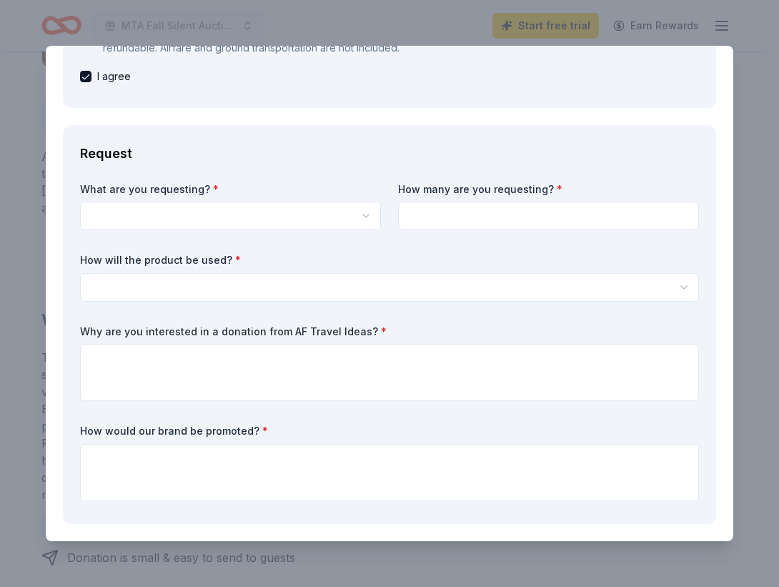
scroll to position [445, 0]
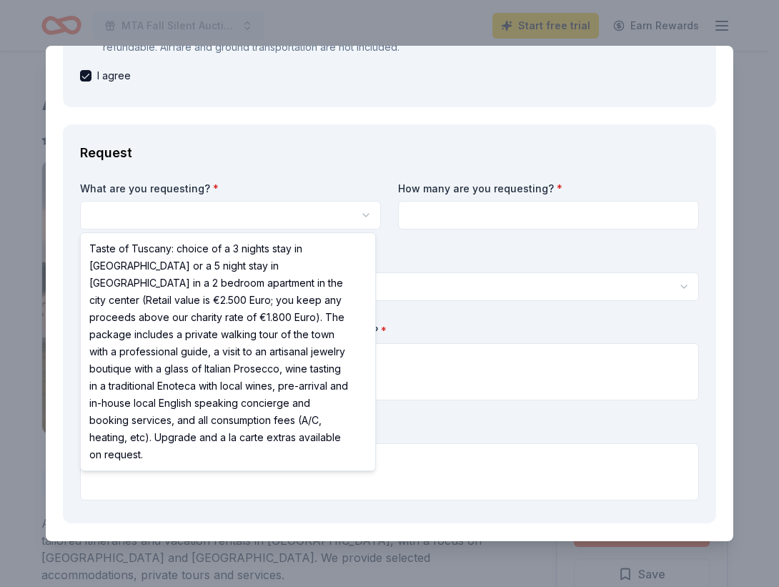
select select "Taste of Tuscany: choice of a 3 nights stay in Florence or a 5 night stay in Co…"
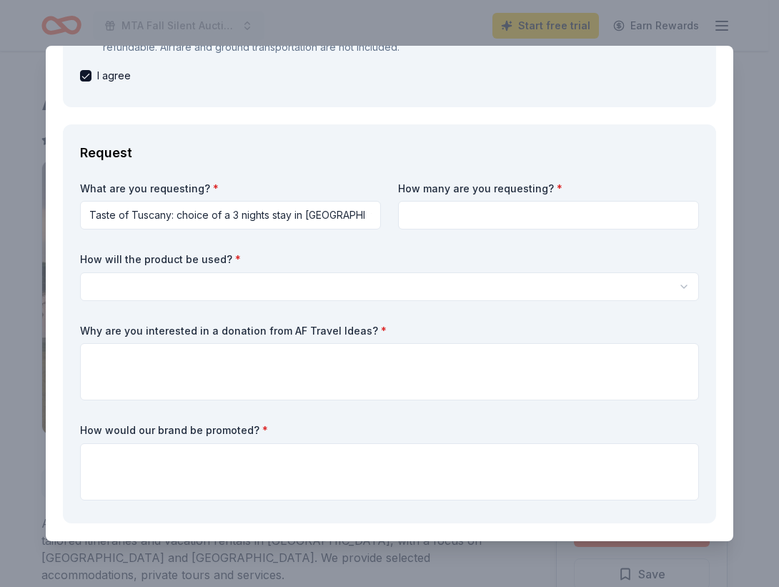
click at [435, 207] on input at bounding box center [548, 215] width 301 height 29
type input "1"
click at [218, 285] on html "MTA Fall Silent Auction Start free trial Earn Rewards Due in 11 days Share AF T…" at bounding box center [389, 293] width 779 height 587
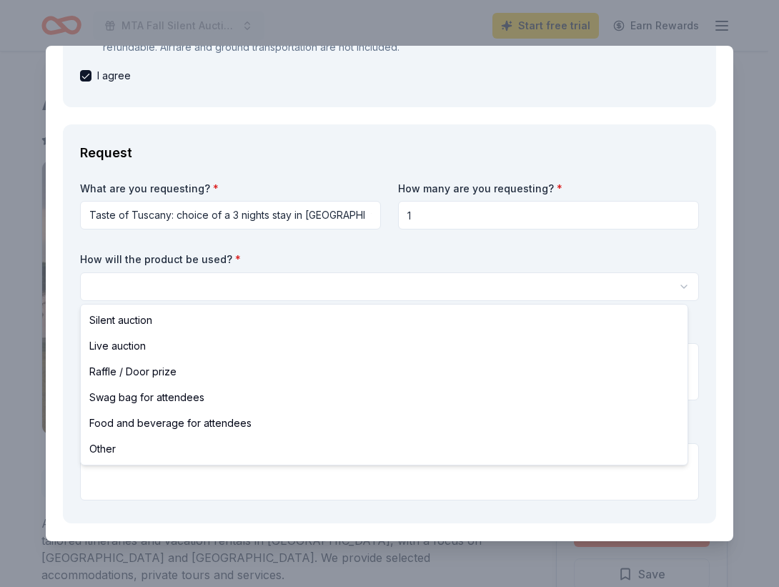
select select "silentAuction"
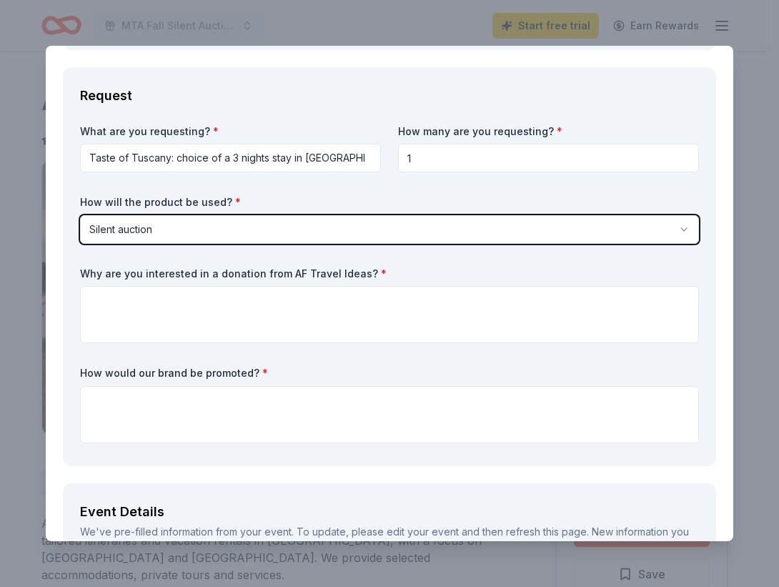
scroll to position [506, 0]
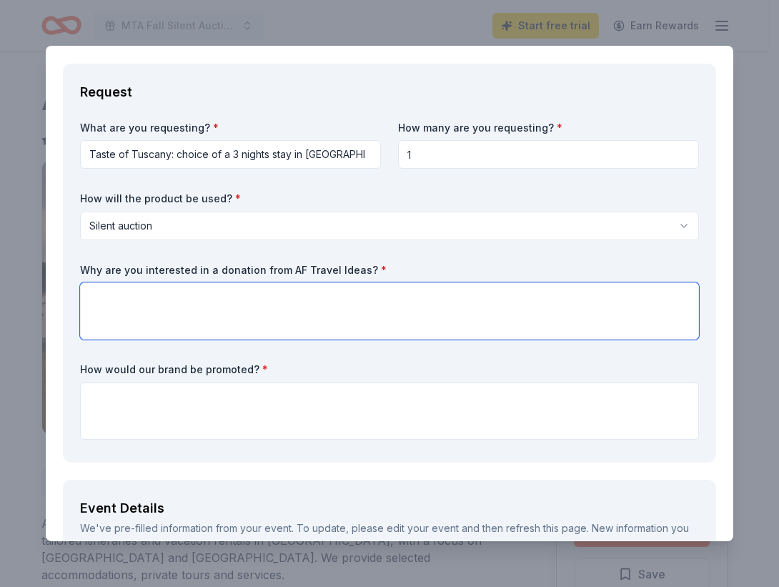
click at [181, 323] on textarea at bounding box center [389, 310] width 619 height 57
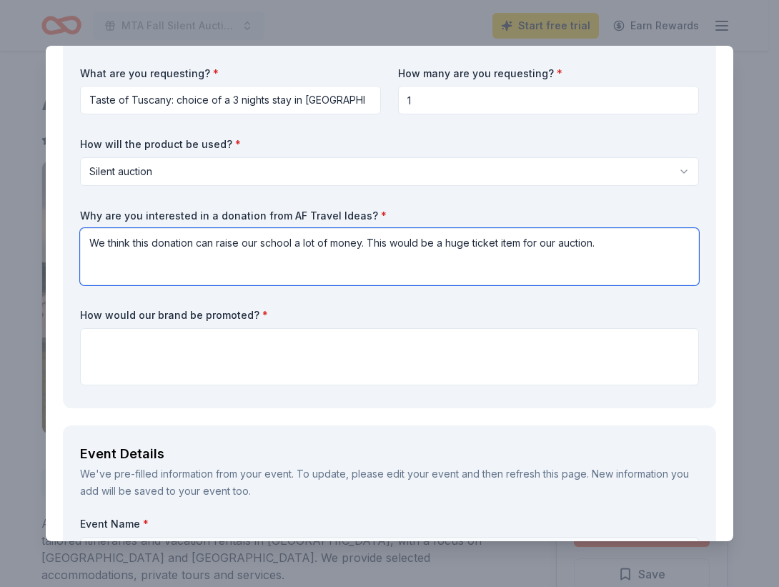
scroll to position [573, 0]
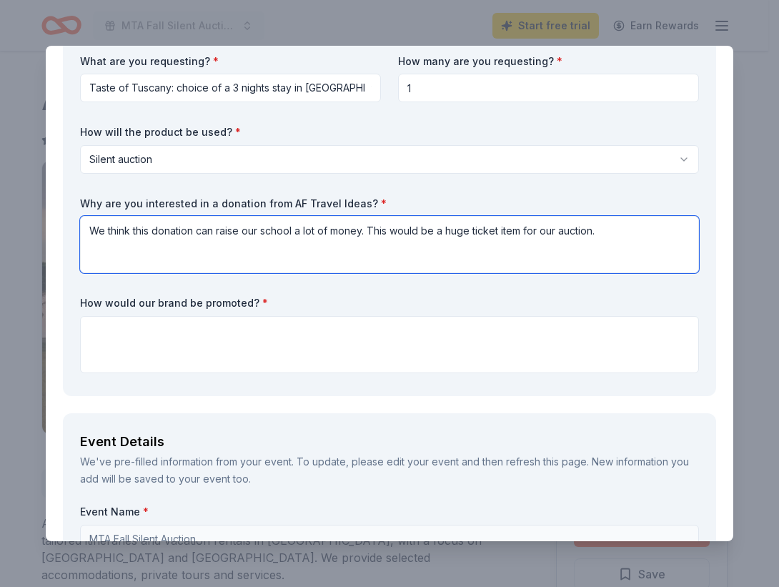
type textarea "We think this donation can raise our school a lot of money. This would be a hug…"
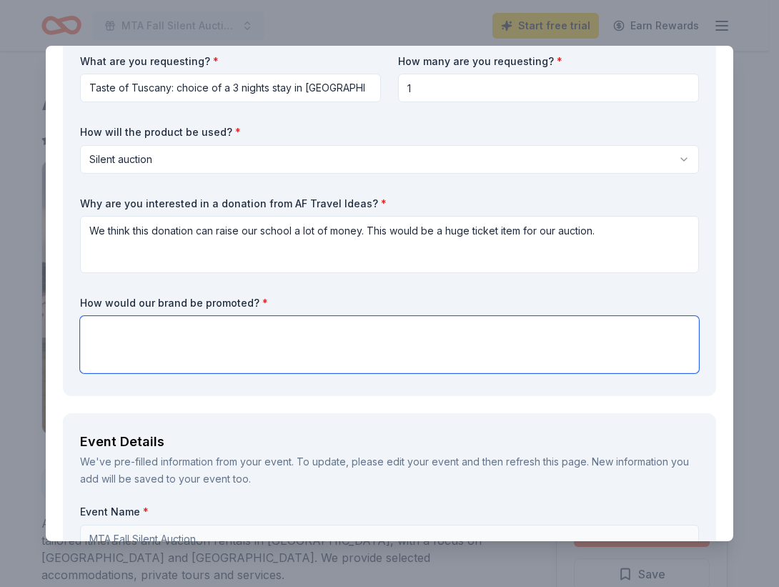
click at [174, 334] on textarea at bounding box center [389, 344] width 619 height 57
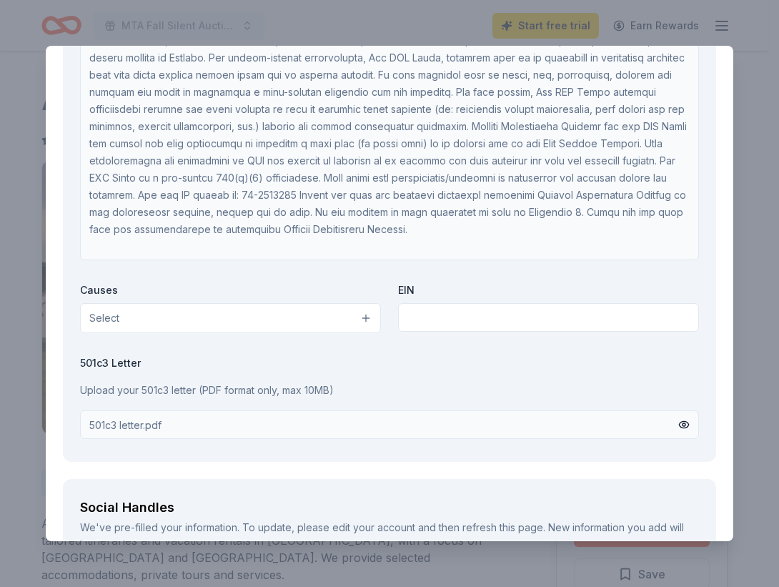
scroll to position [2114, 0]
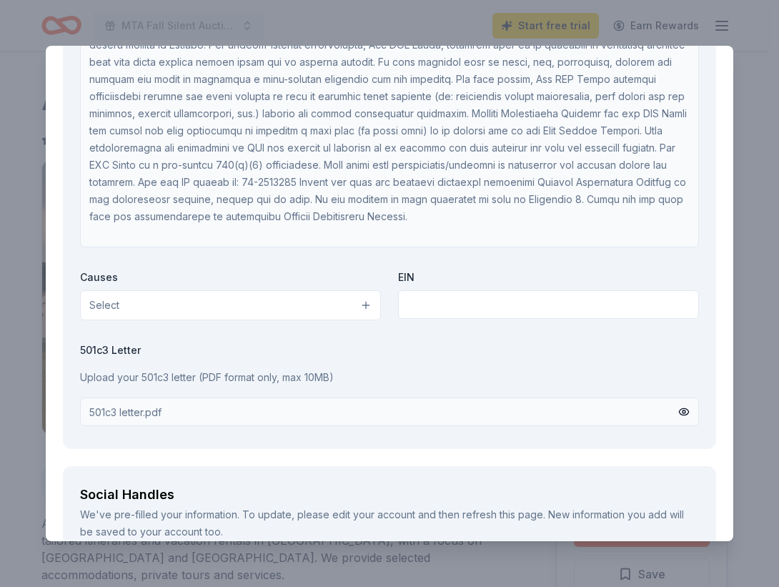
type textarea "We would promote you on our online Silent Auction as well as we would promote y…"
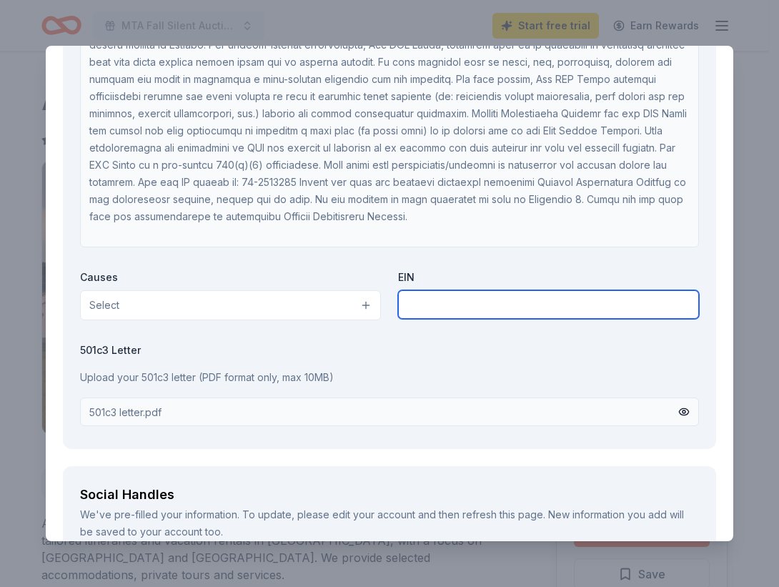
click at [425, 300] on input "text" at bounding box center [548, 304] width 301 height 29
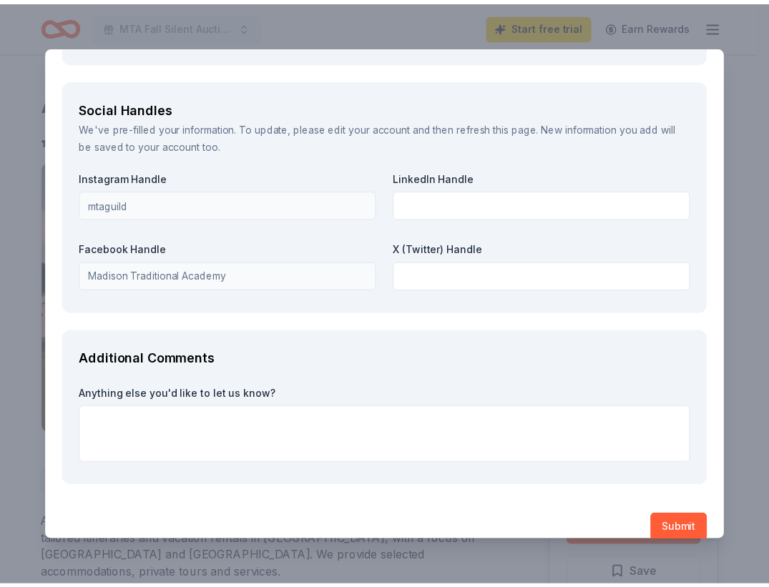
scroll to position [2521, 0]
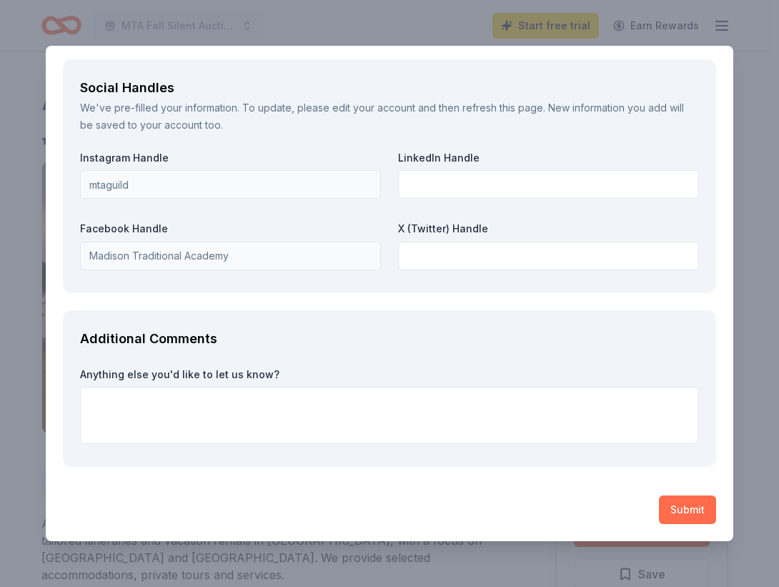
type input "[US_EMPLOYER_IDENTIFICATION_NUMBER]"
click at [672, 508] on button "Submit" at bounding box center [687, 509] width 57 height 29
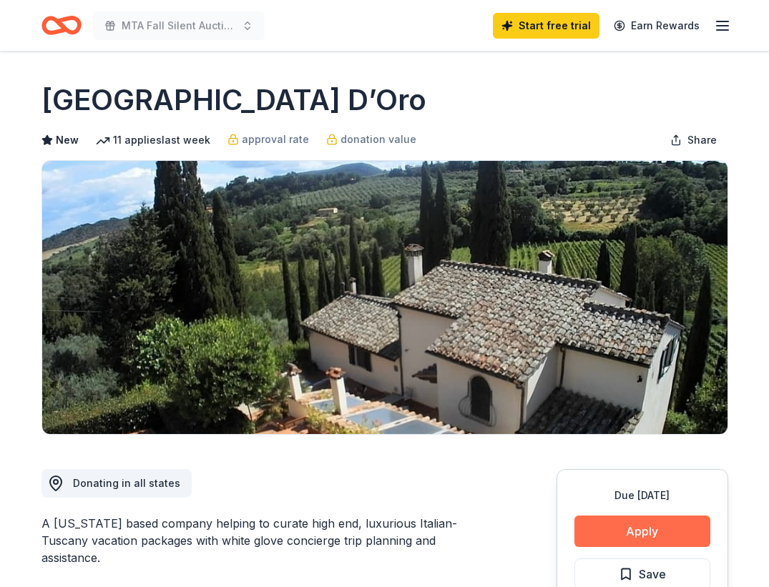
click at [614, 524] on button "Apply" at bounding box center [642, 530] width 136 height 31
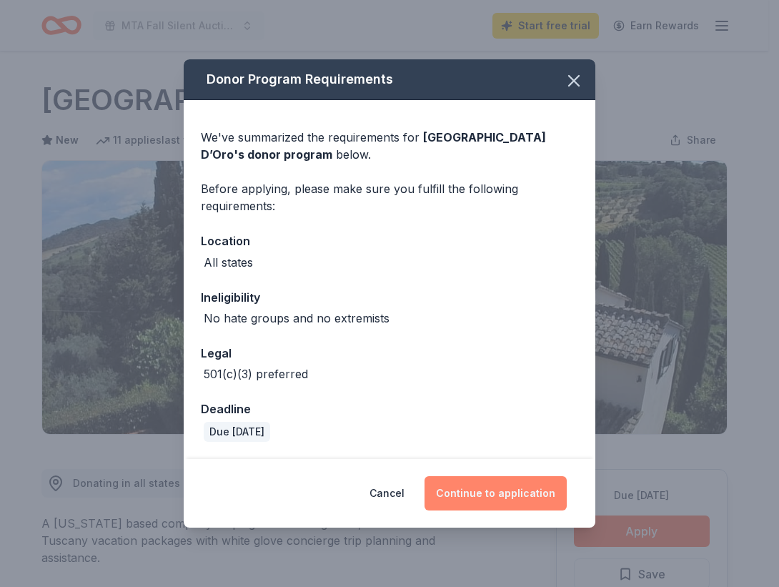
click at [530, 485] on button "Continue to application" at bounding box center [496, 493] width 142 height 34
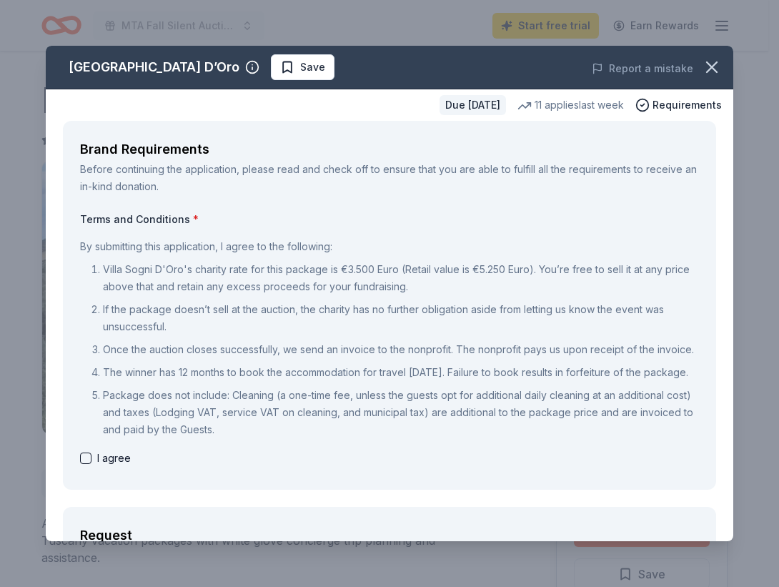
click at [87, 464] on button "button" at bounding box center [85, 458] width 11 height 11
checkbox input "true"
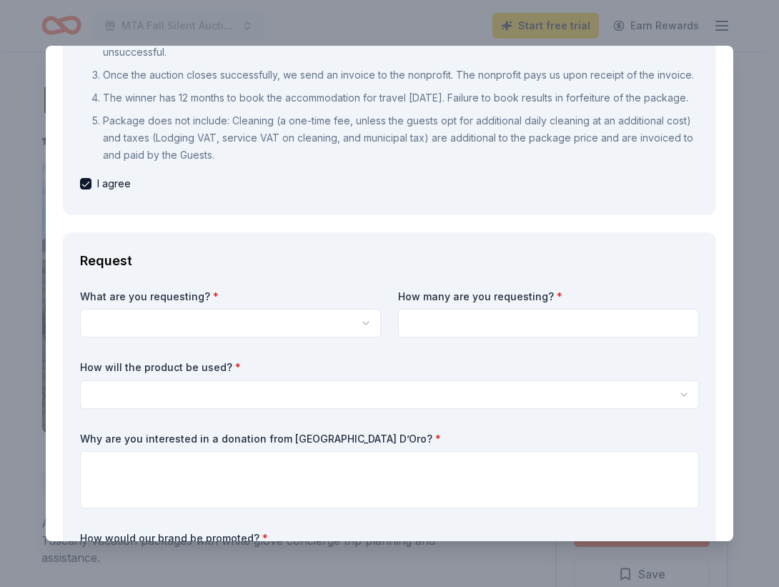
scroll to position [279, 0]
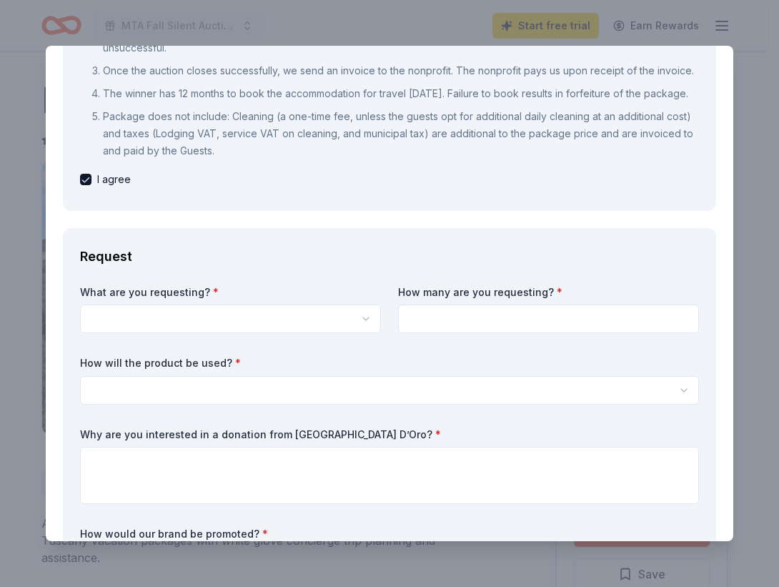
click at [151, 352] on html "MTA Fall Silent Auction Start free trial Earn Rewards Due in 17 days Share Vill…" at bounding box center [389, 293] width 779 height 587
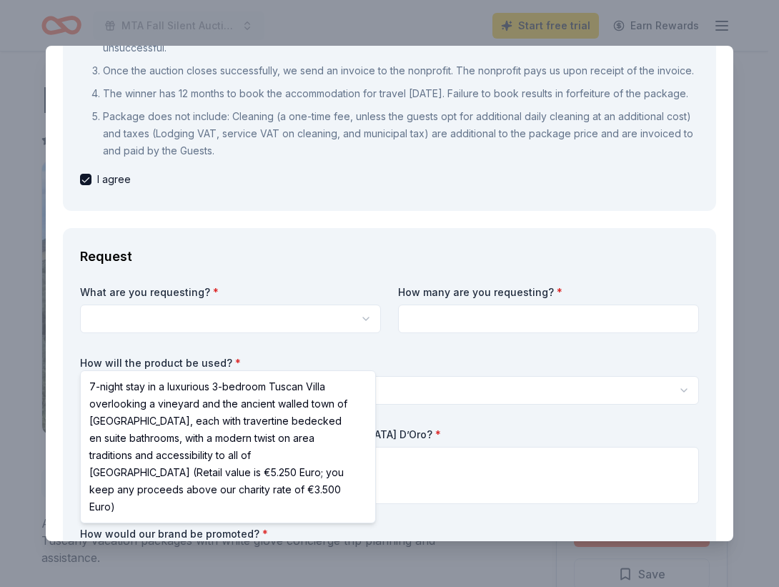
select select "7-night stay in a luxurious 3-bedroom Tuscan Villa overlooking a vineyard and t…"
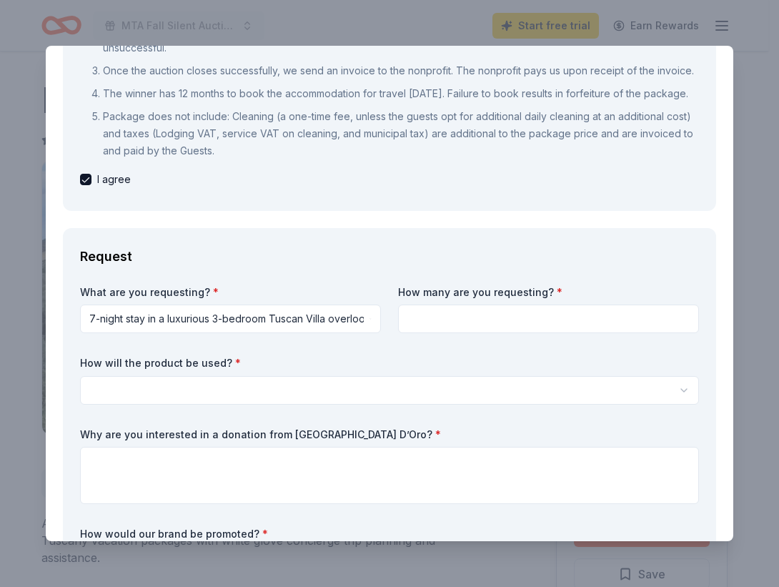
click at [423, 333] on input at bounding box center [548, 319] width 301 height 29
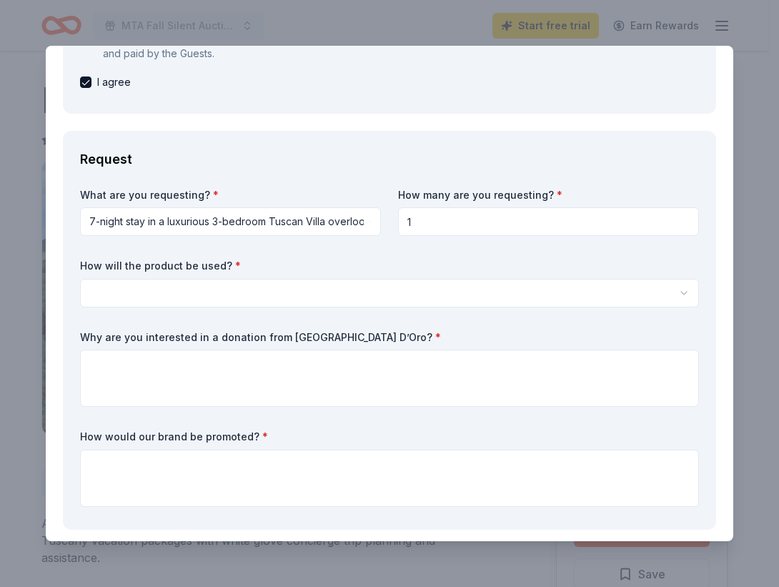
scroll to position [418, 0]
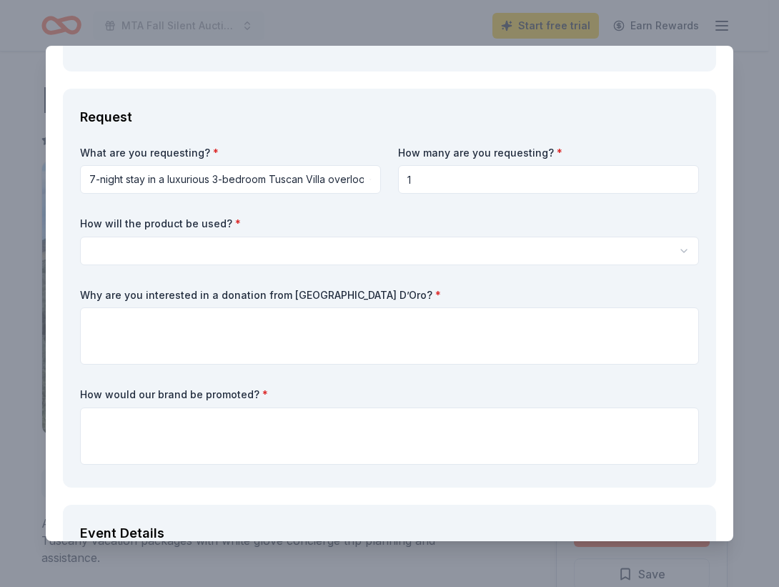
type input "1"
click at [219, 290] on html "MTA Fall Silent Auction Start free trial Earn Rewards Due in 17 days Share Vill…" at bounding box center [389, 293] width 779 height 587
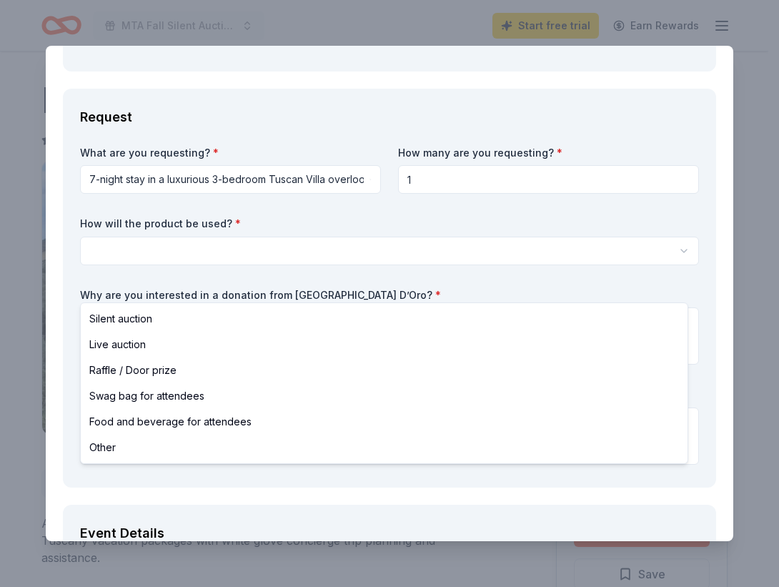
select select "silentAuction"
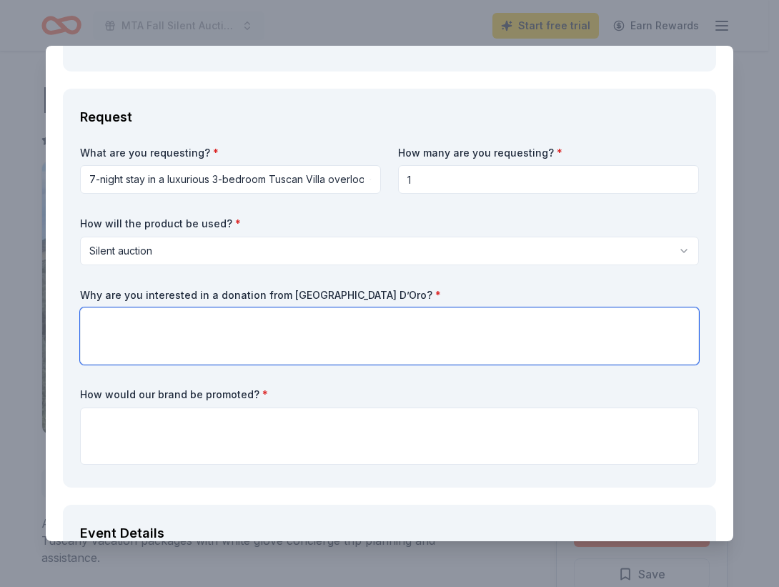
click at [163, 361] on textarea at bounding box center [389, 335] width 619 height 57
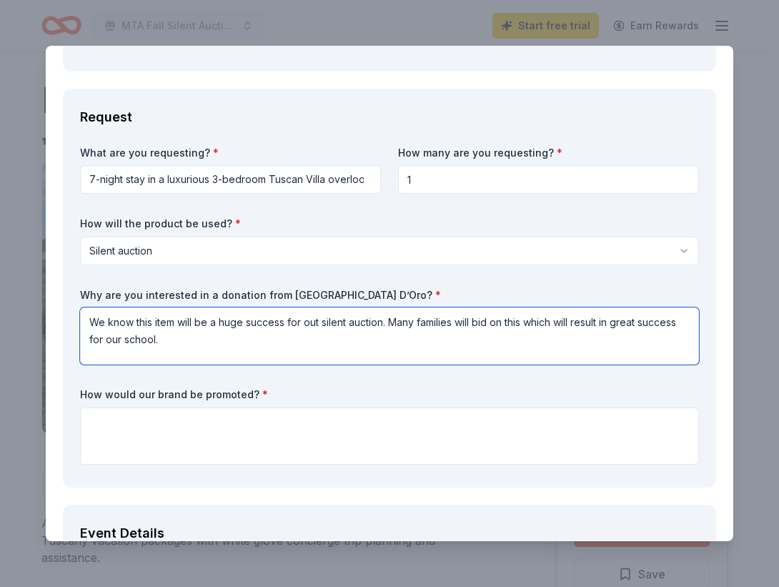
type textarea "We know this item will be a huge success for out silent auction. Many families …"
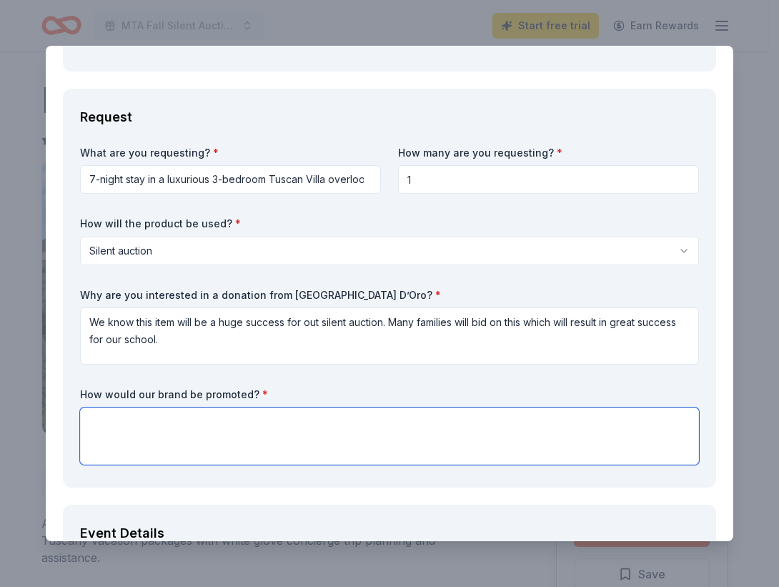
click at [114, 458] on textarea at bounding box center [389, 436] width 619 height 57
type textarea "w"
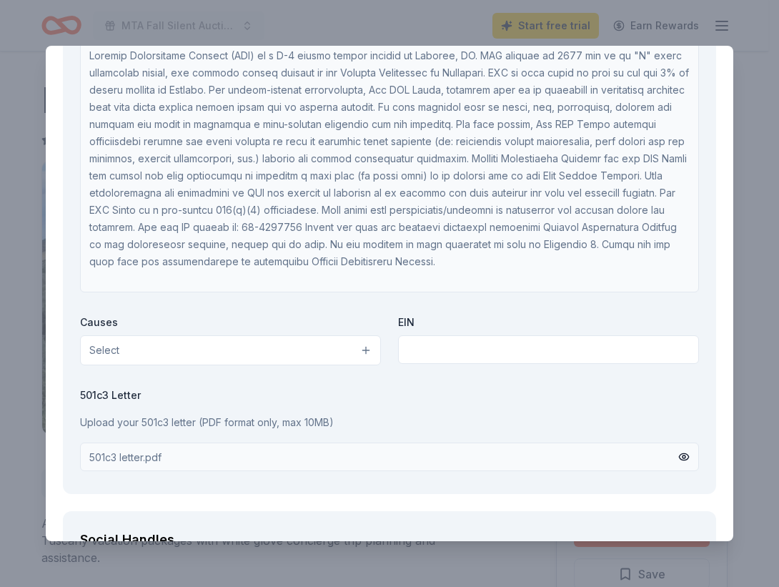
scroll to position [1, 0]
type textarea "We would promote this on our live auction site, as well as, on social media."
click at [173, 365] on button "Select" at bounding box center [230, 350] width 301 height 30
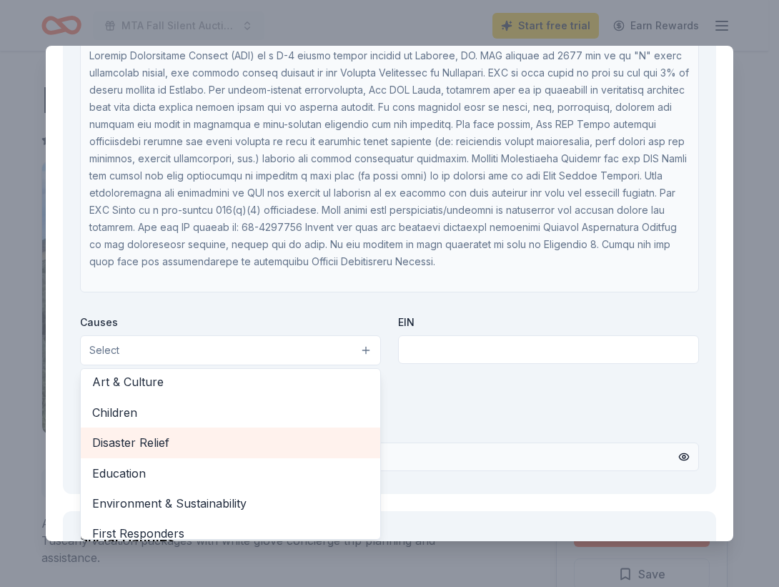
scroll to position [36, 0]
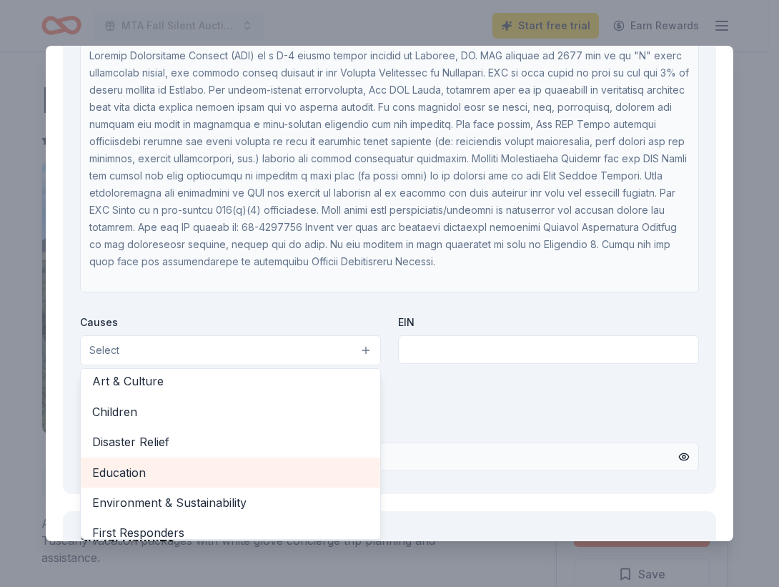
click at [134, 482] on span "Education" at bounding box center [230, 472] width 277 height 19
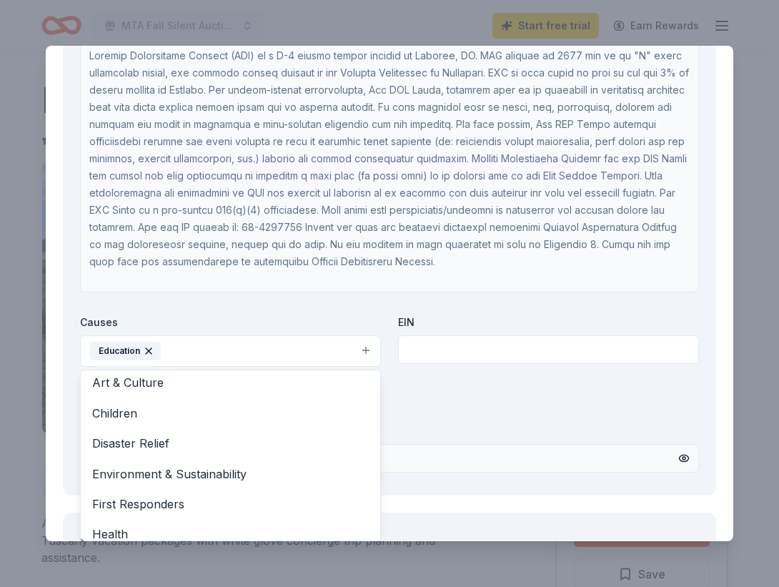
click at [417, 383] on div "Organization Name * Madison Traditional Academy Organization Website Madison Tr…" at bounding box center [389, 214] width 619 height 528
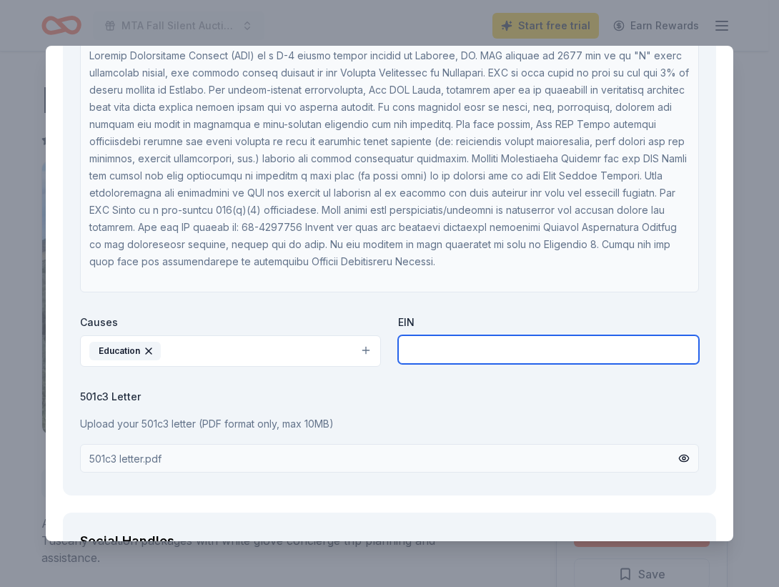
click at [417, 364] on input "text" at bounding box center [548, 349] width 301 height 29
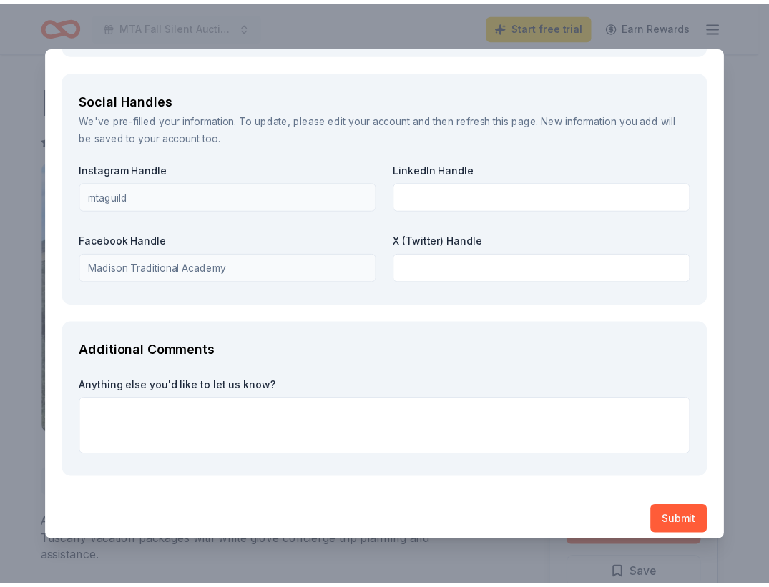
scroll to position [2494, 0]
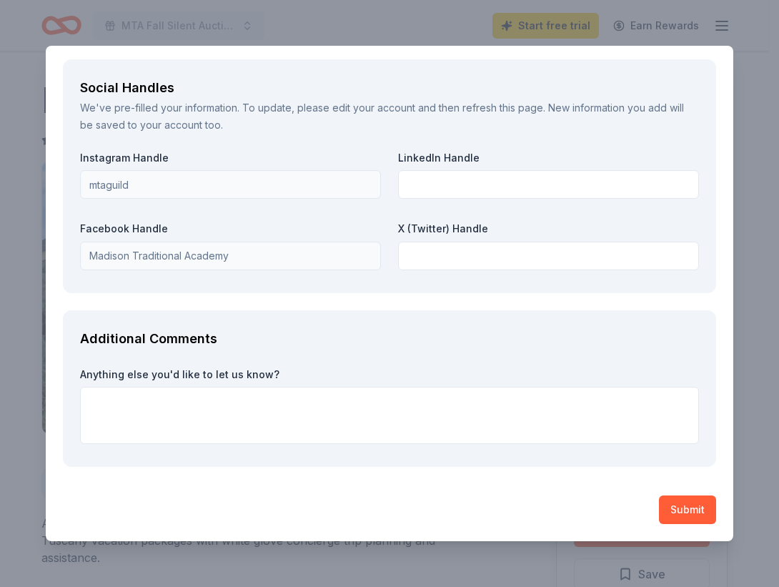
type input "56-2623499"
click at [686, 503] on button "Submit" at bounding box center [687, 509] width 57 height 29
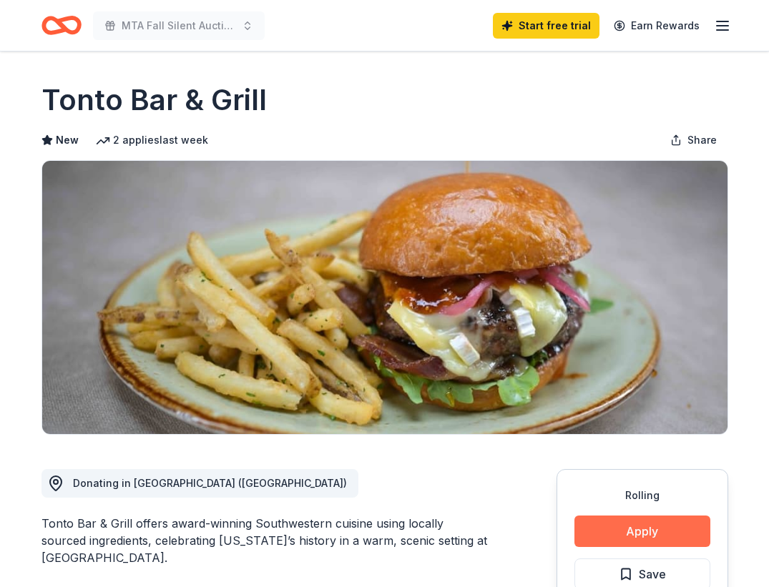
click at [589, 535] on button "Apply" at bounding box center [642, 530] width 136 height 31
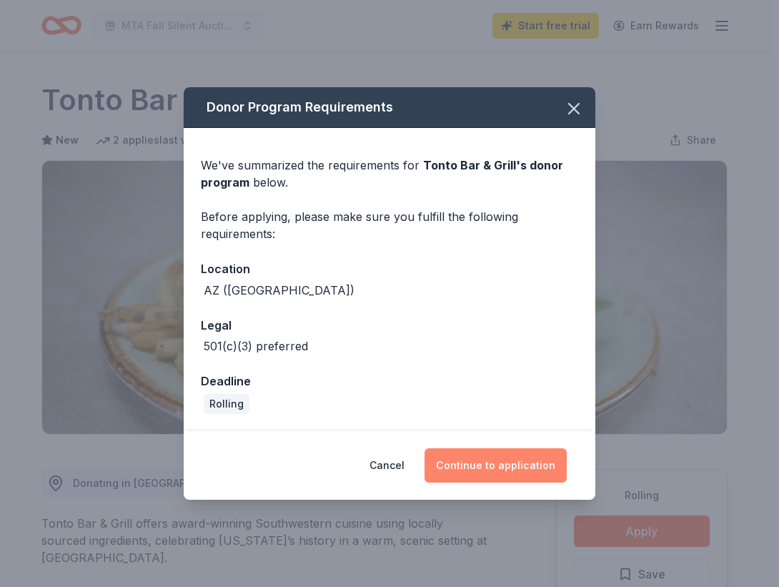
click at [480, 459] on button "Continue to application" at bounding box center [496, 465] width 142 height 34
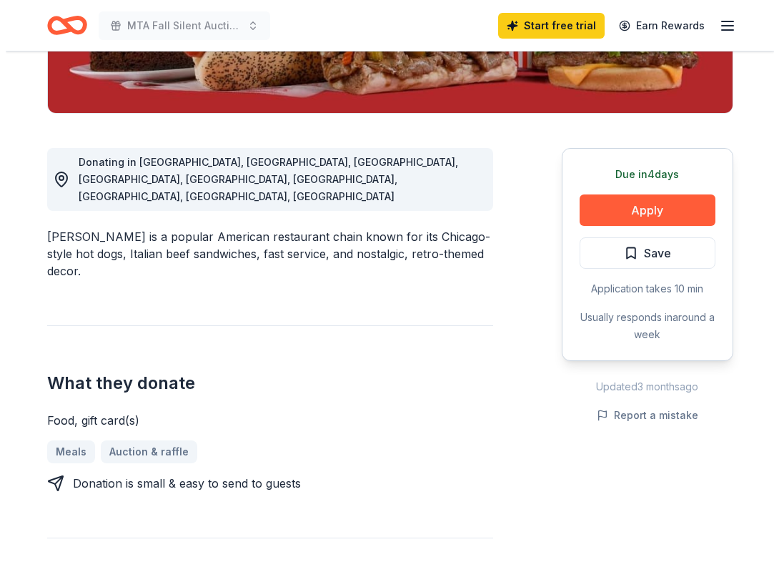
scroll to position [393, 0]
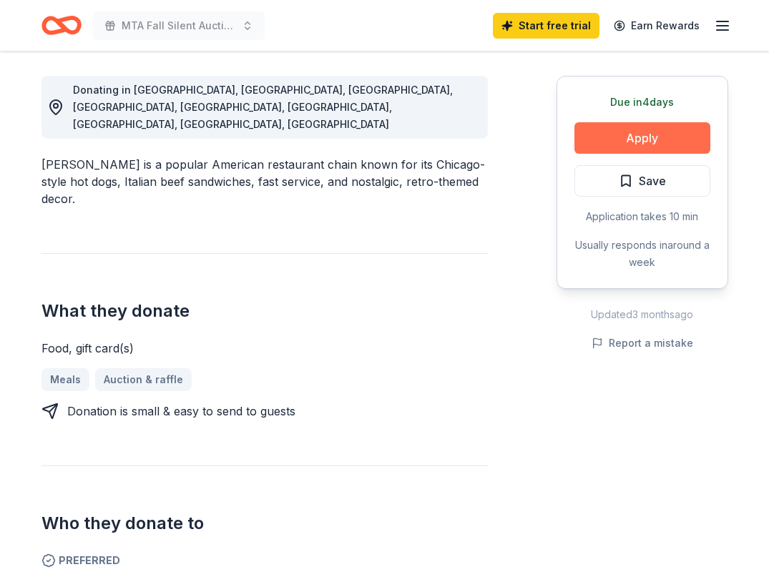
click at [616, 136] on button "Apply" at bounding box center [642, 137] width 136 height 31
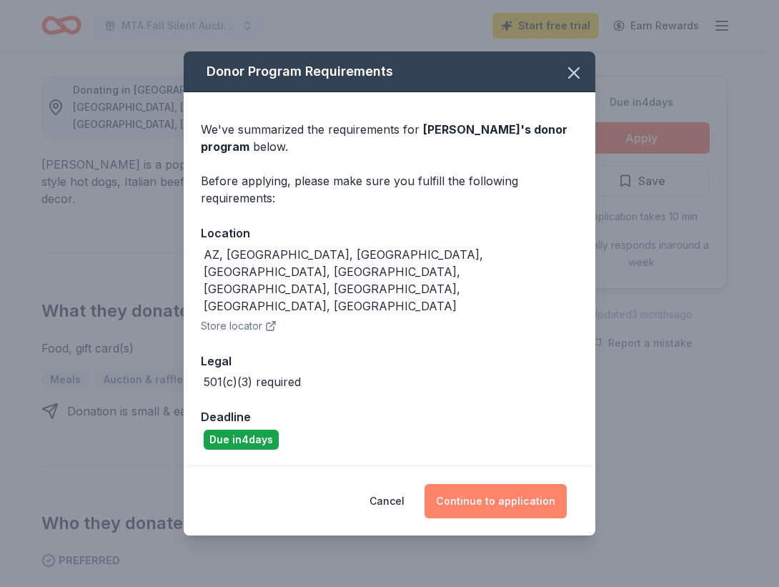
click at [455, 484] on button "Continue to application" at bounding box center [496, 501] width 142 height 34
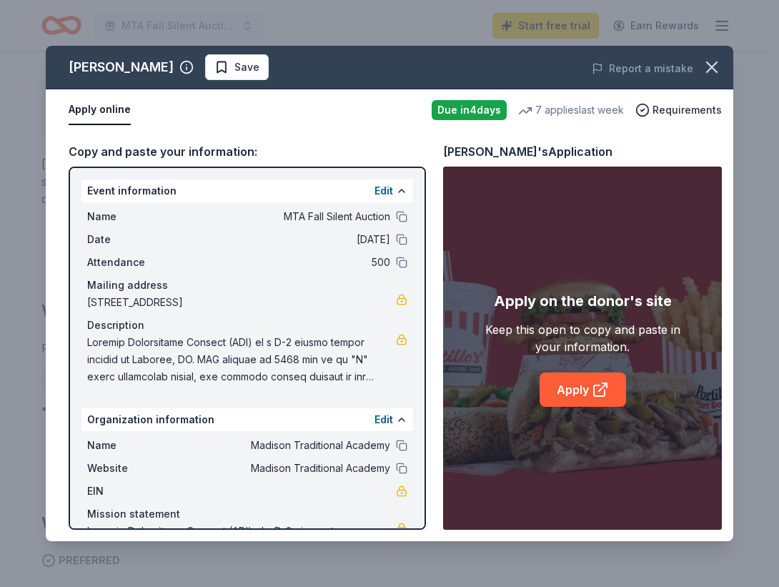
scroll to position [63, 0]
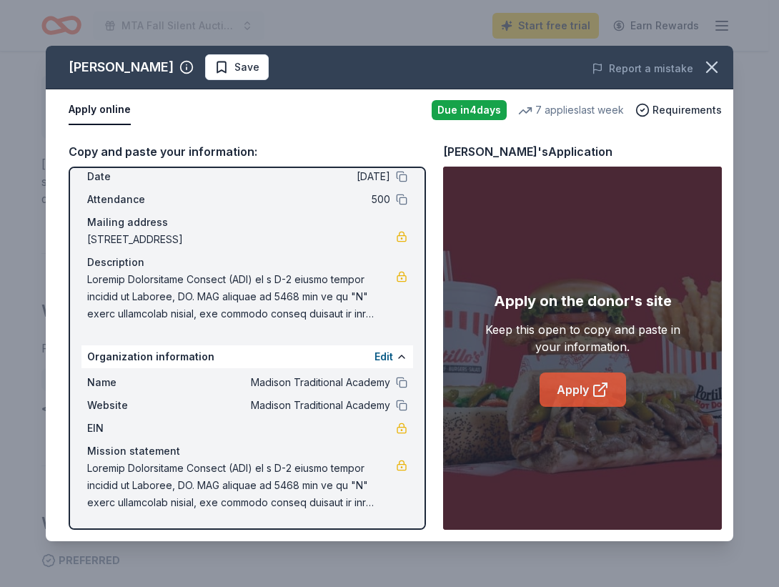
click at [558, 384] on link "Apply" at bounding box center [583, 389] width 87 height 34
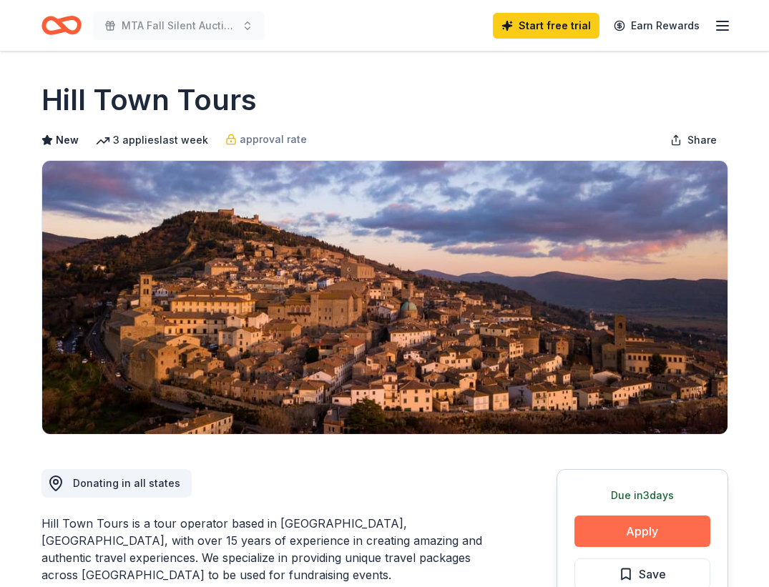
click at [633, 528] on button "Apply" at bounding box center [642, 530] width 136 height 31
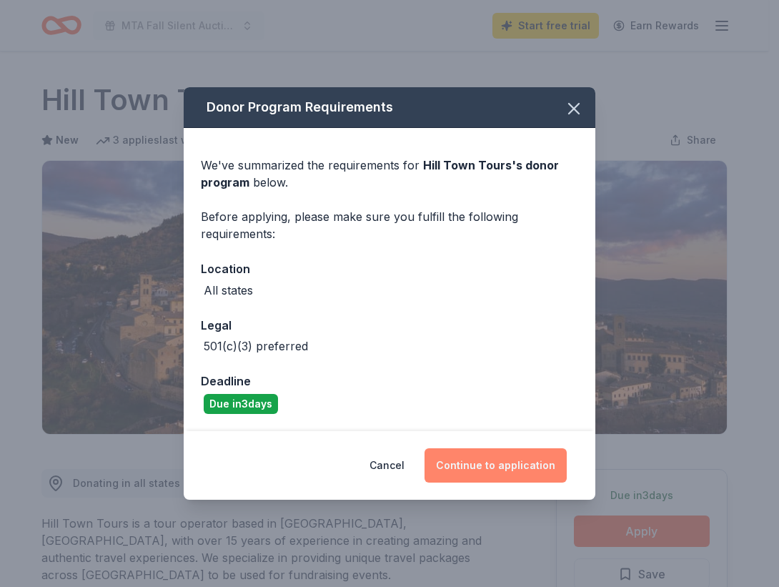
click at [518, 465] on button "Continue to application" at bounding box center [496, 465] width 142 height 34
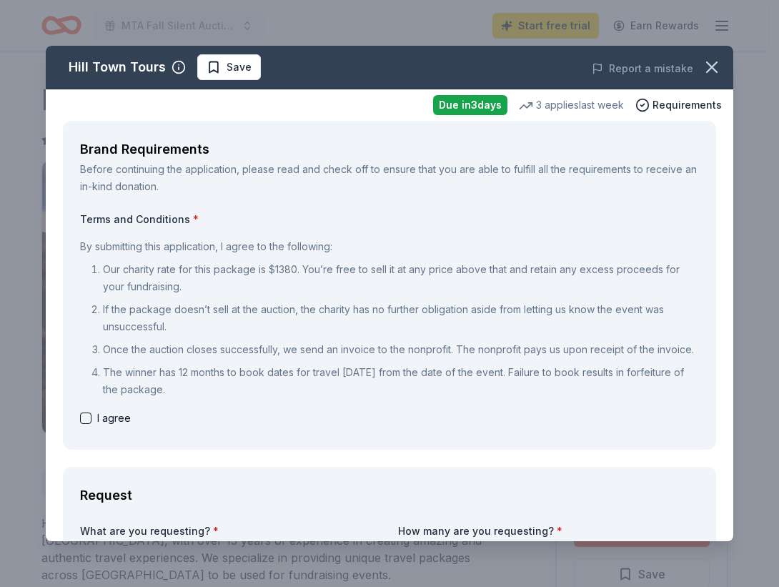
click at [85, 424] on button "button" at bounding box center [85, 418] width 11 height 11
checkbox input "true"
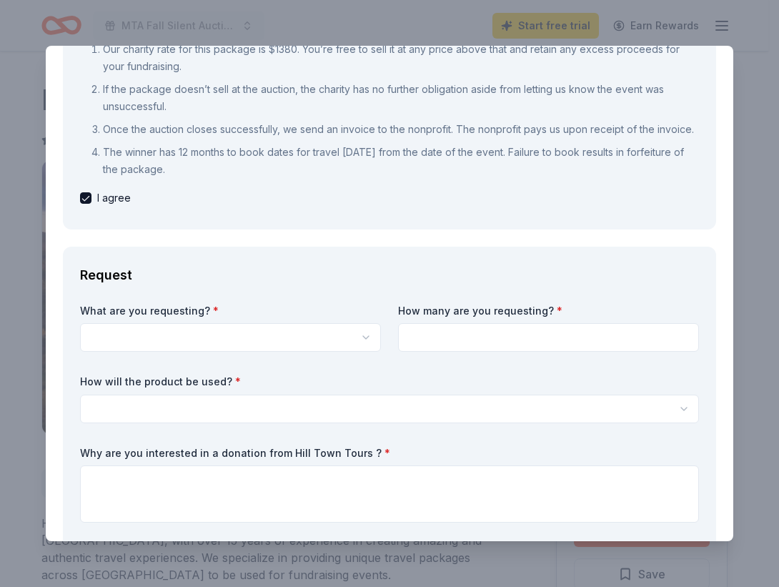
scroll to position [221, 0]
click at [163, 354] on html "MTA Fall Silent Auction Start free trial Earn Rewards Due in 3 days Share Hill …" at bounding box center [389, 293] width 779 height 587
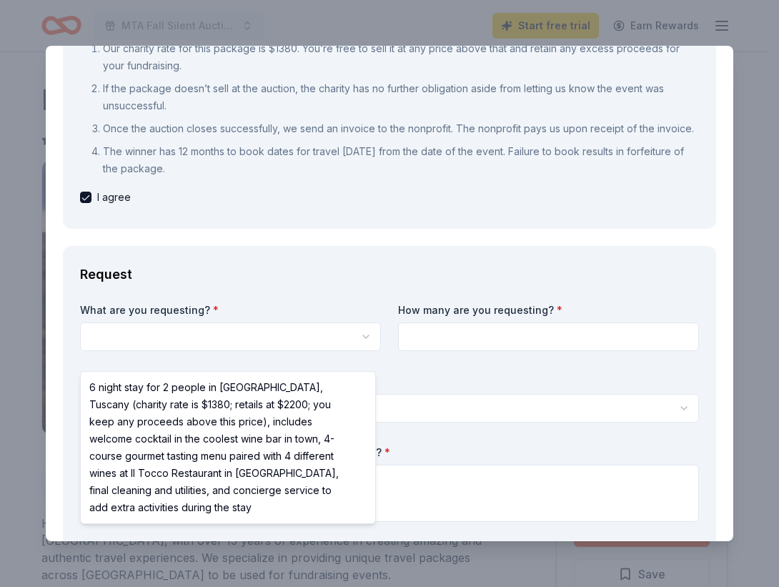
select select "6 night stay for 2 people in Cortona, Tuscany (charity rate is $1380; retails a…"
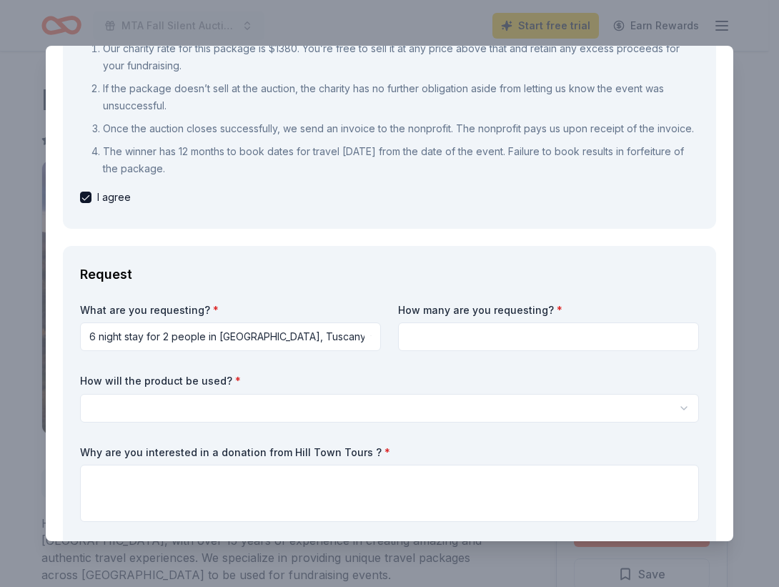
click at [425, 347] on input at bounding box center [548, 336] width 301 height 29
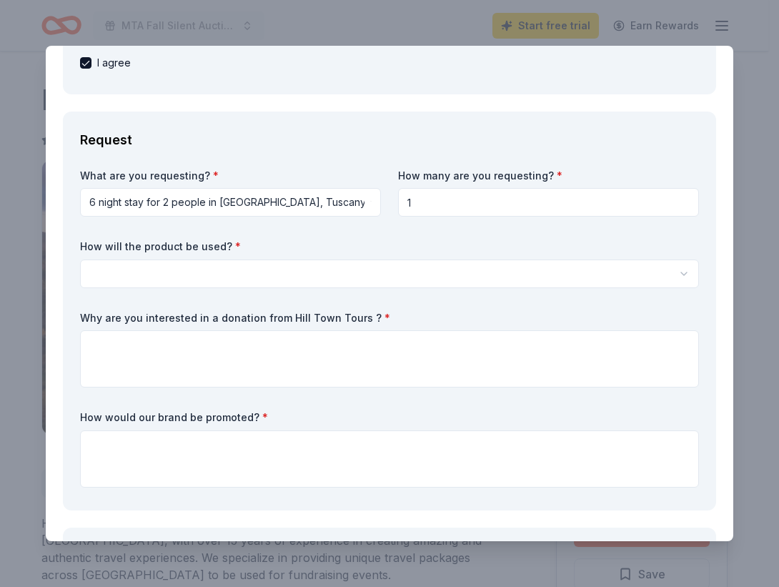
scroll to position [360, 0]
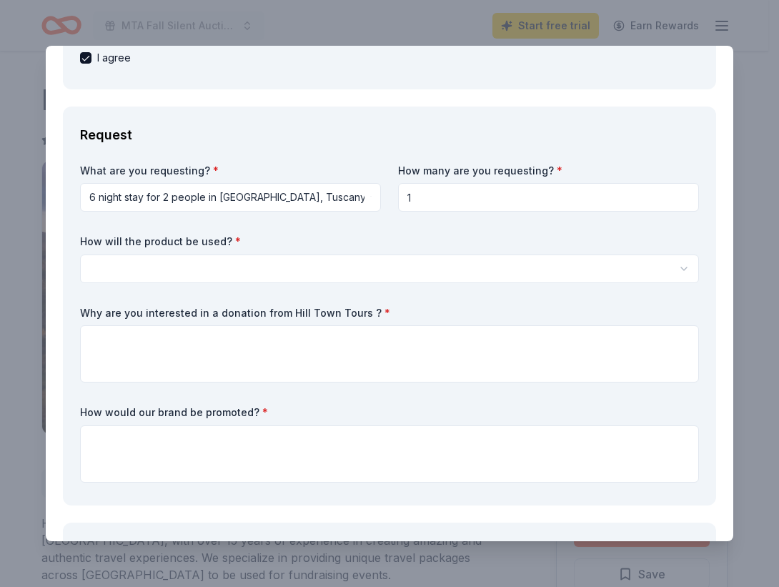
type input "1"
click at [280, 294] on html "MTA Fall Silent Auction Start free trial Earn Rewards Due in 3 days Share Hill …" at bounding box center [389, 293] width 779 height 587
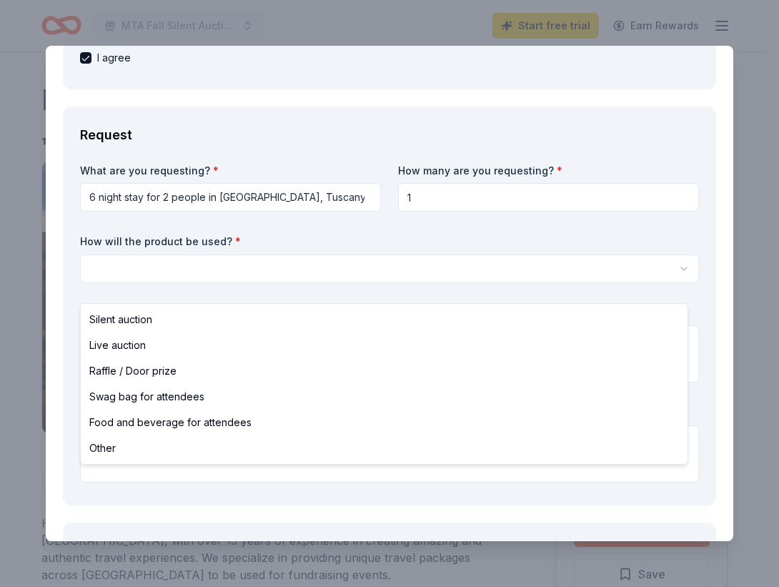
select select "silentAuction"
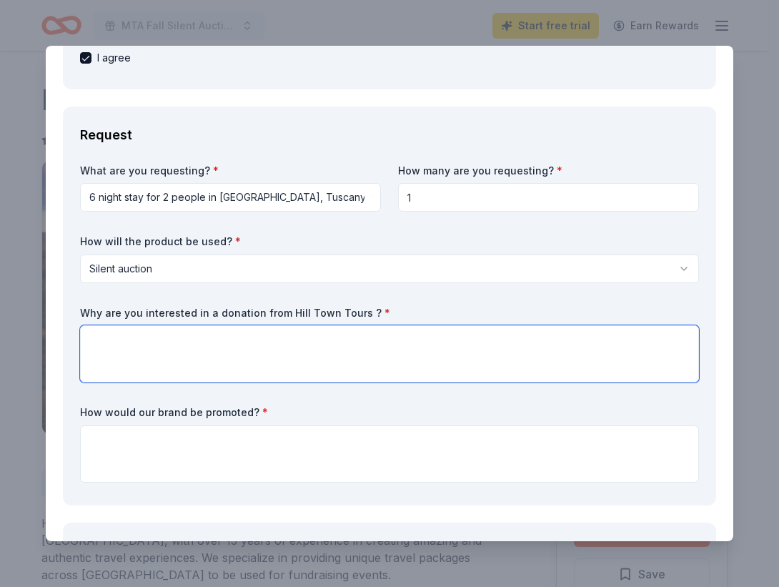
click at [219, 364] on textarea at bounding box center [389, 353] width 619 height 57
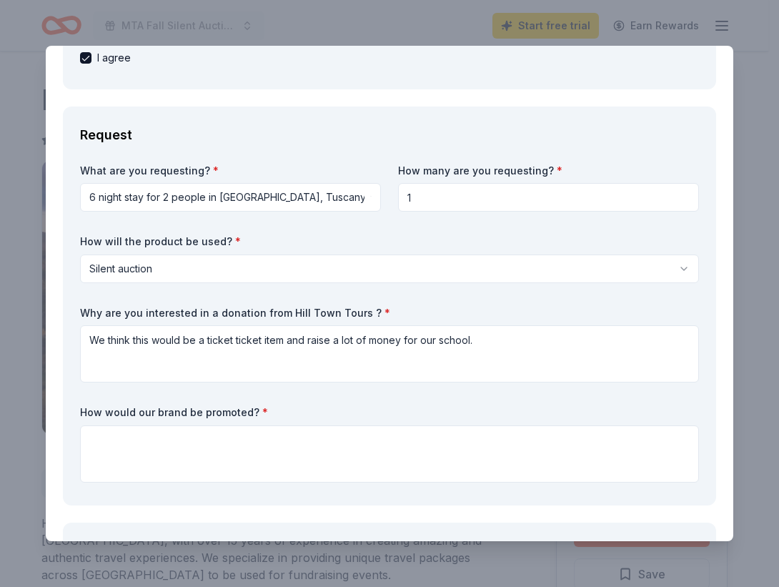
drag, startPoint x: 249, startPoint y: 356, endPoint x: 245, endPoint y: 338, distance: 18.2
click at [245, 338] on div "Why are you interested in a donation from Hill Town Tours ? * We think this wou…" at bounding box center [389, 344] width 619 height 77
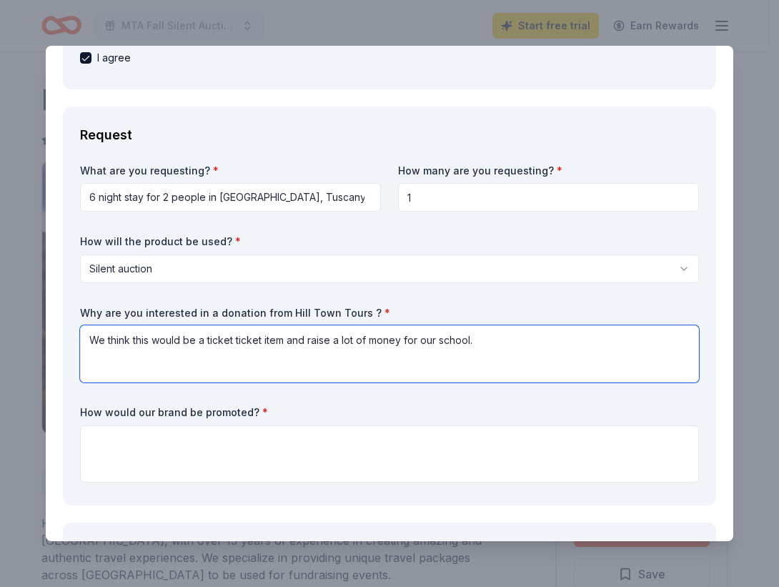
click at [249, 355] on textarea "We think this would be a ticket ticket item and raise a lot of money for our sc…" at bounding box center [389, 353] width 619 height 57
click at [206, 355] on textarea "We think this would be a ticket item and raise a lot of money for our school." at bounding box center [389, 353] width 619 height 57
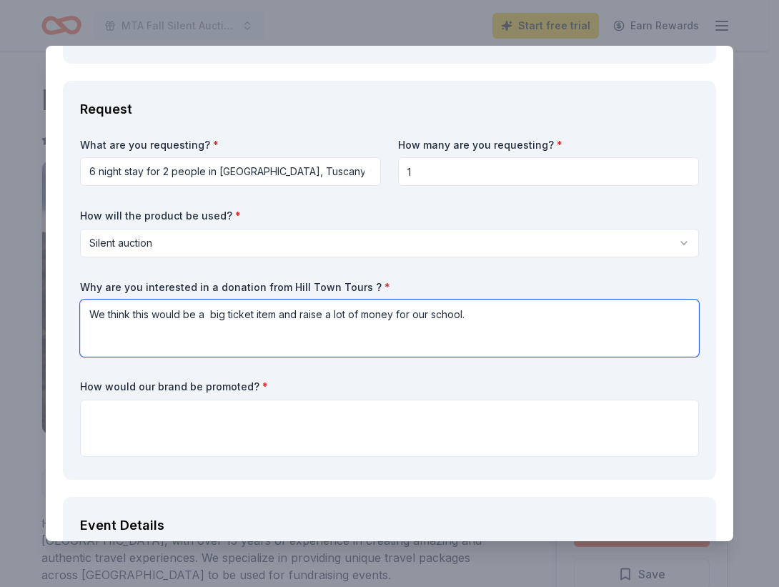
scroll to position [387, 0]
type textarea "We think this would be a big ticket item and raise a lot of money for our schoo…"
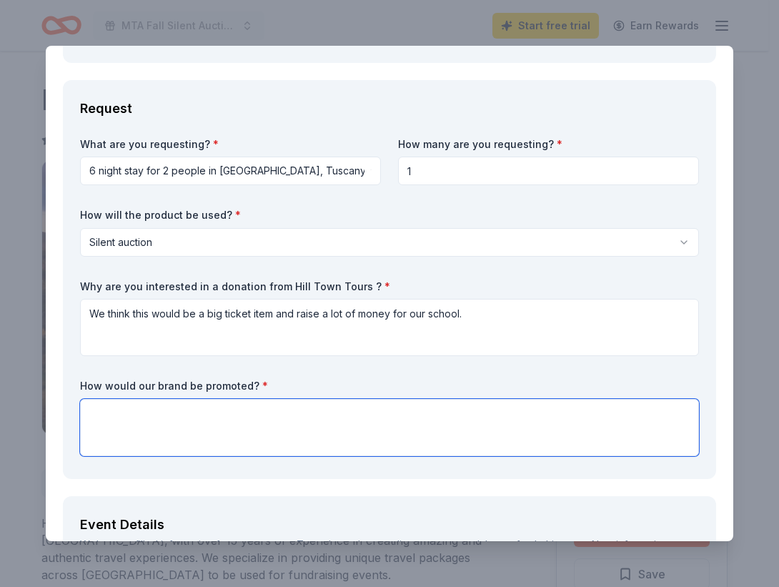
click at [152, 429] on textarea at bounding box center [389, 427] width 619 height 57
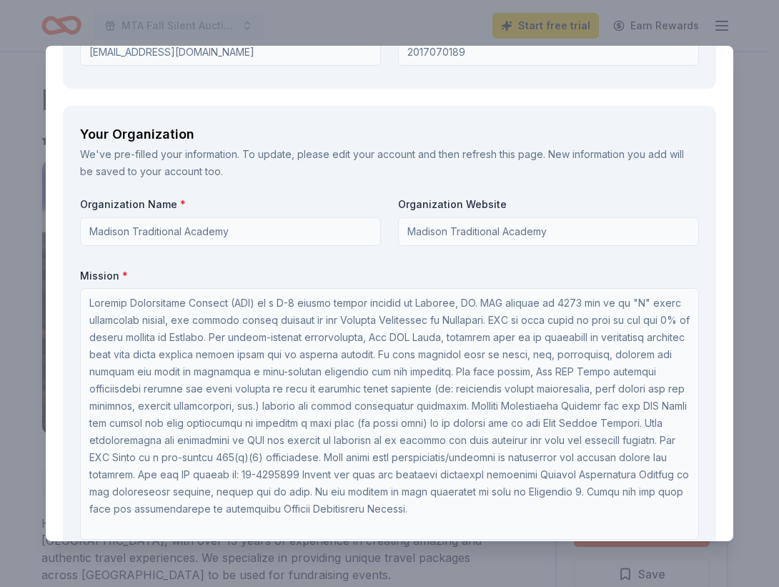
scroll to position [1, 0]
type textarea "We would promote this brand through our online portal and social media posts."
click at [317, 283] on label "Mission *" at bounding box center [389, 276] width 619 height 14
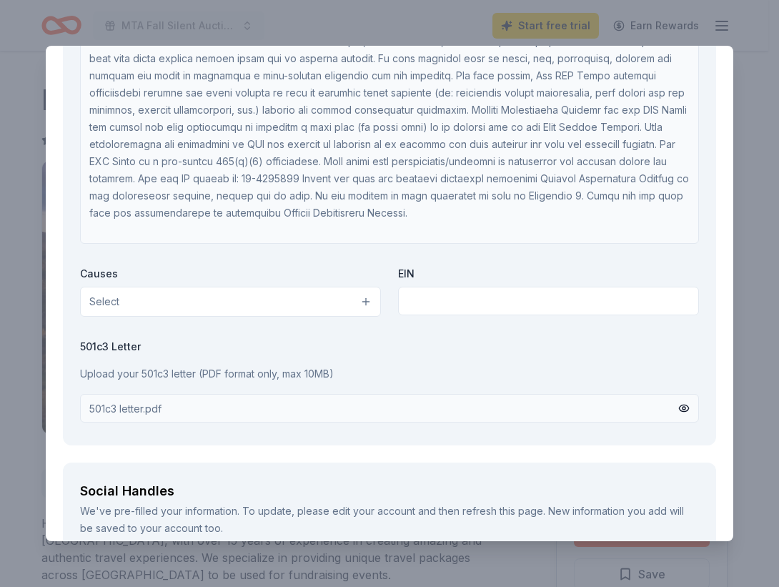
scroll to position [2045, 0]
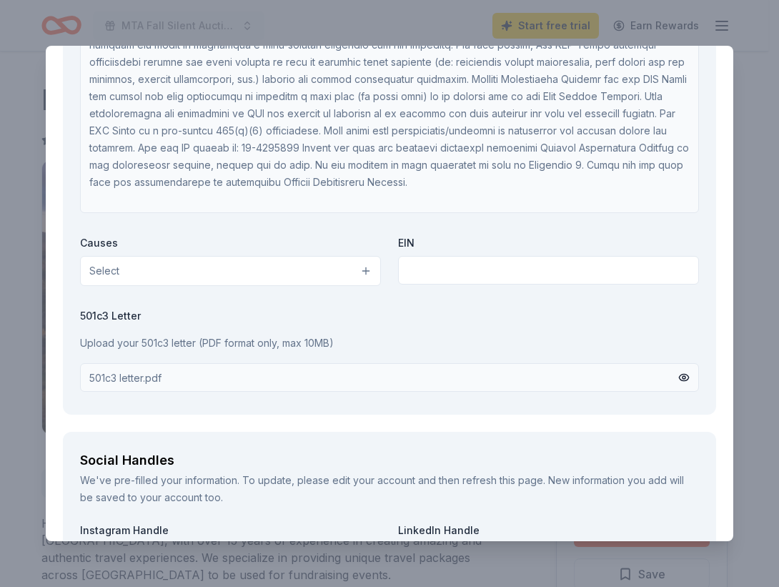
click at [317, 286] on button "Select" at bounding box center [230, 271] width 301 height 30
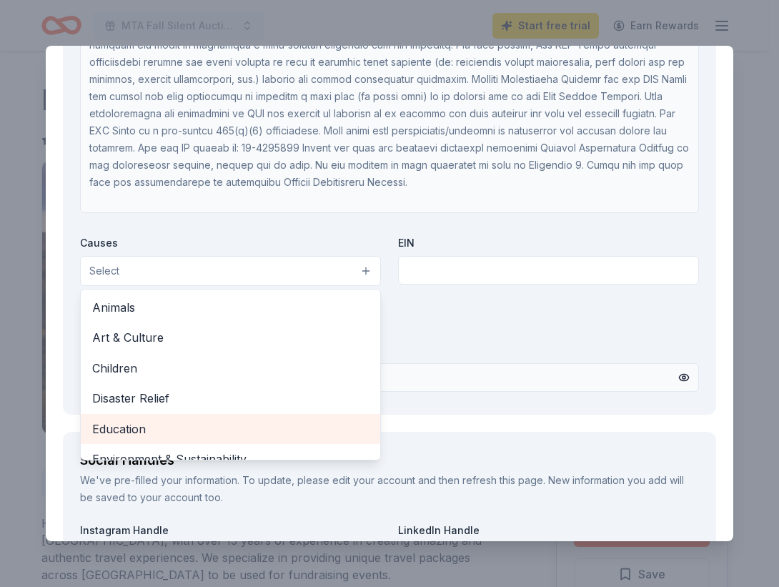
click at [206, 438] on span "Education" at bounding box center [230, 429] width 277 height 19
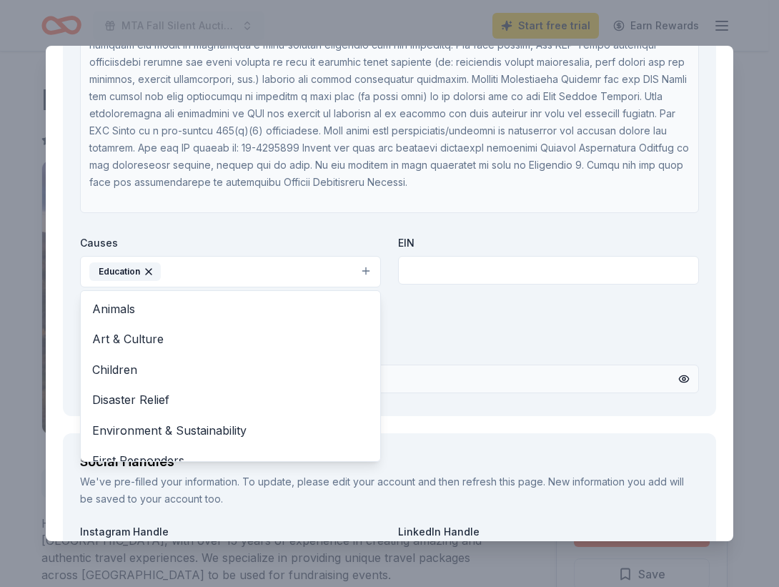
click at [448, 339] on div "Organization Name * Madison Traditional Academy Organization Website Madison Tr…" at bounding box center [389, 135] width 619 height 528
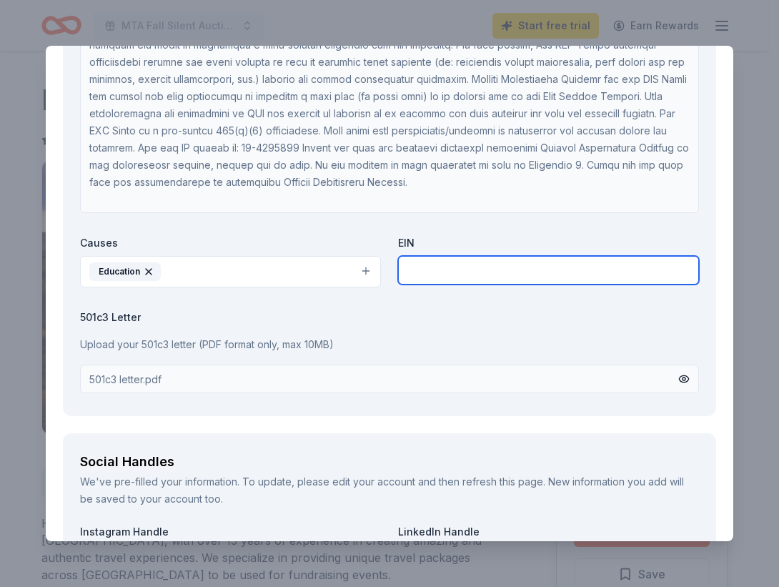
click at [438, 285] on input "text" at bounding box center [548, 270] width 301 height 29
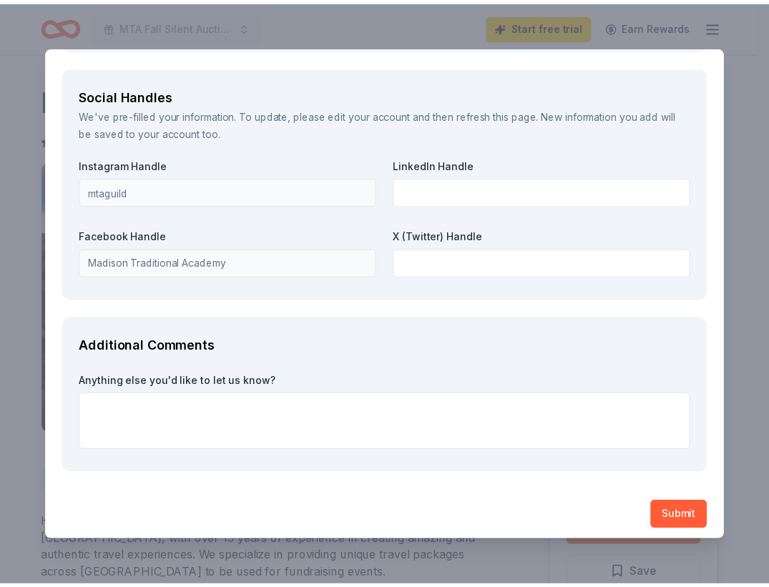
scroll to position [2437, 0]
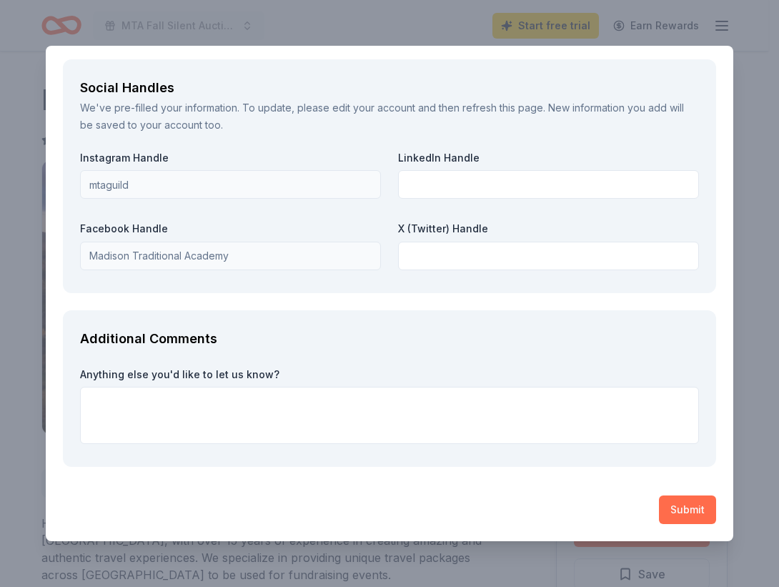
type input "56-2623499"
click at [683, 523] on button "Submit" at bounding box center [687, 509] width 57 height 29
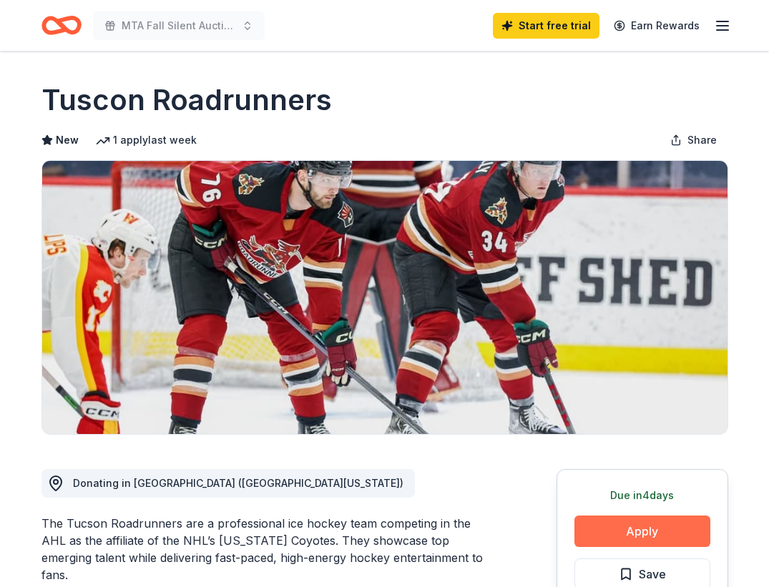
click at [610, 530] on button "Apply" at bounding box center [642, 530] width 136 height 31
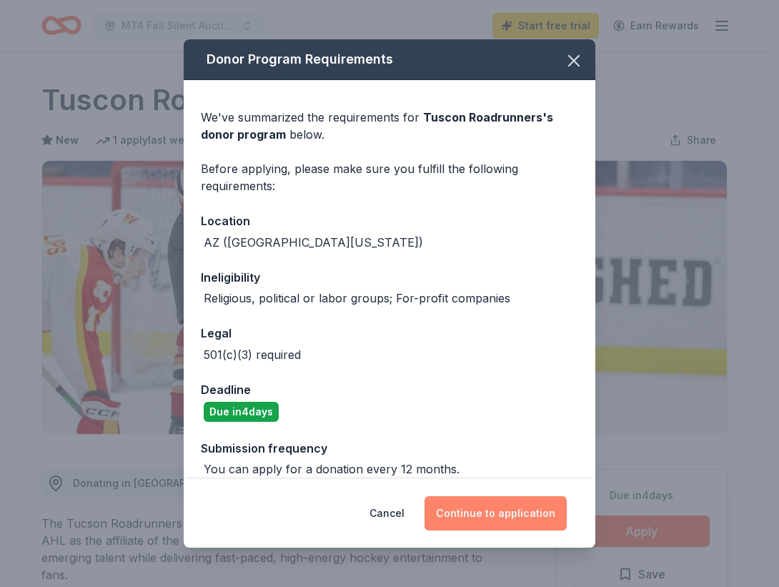
click at [485, 504] on button "Continue to application" at bounding box center [496, 513] width 142 height 34
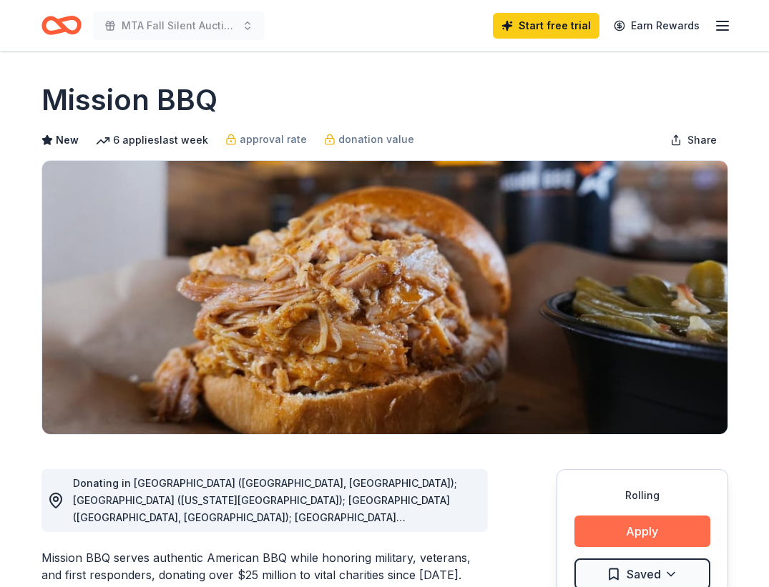
click at [638, 528] on button "Apply" at bounding box center [642, 530] width 136 height 31
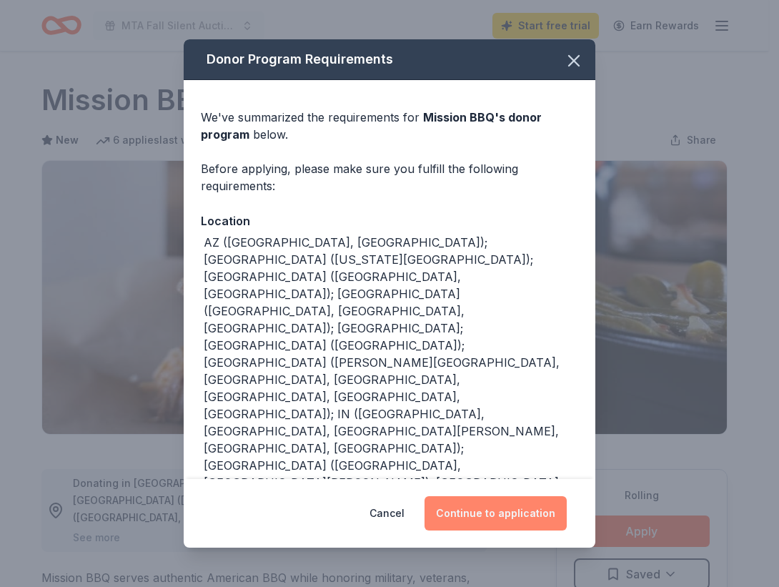
click at [530, 513] on button "Continue to application" at bounding box center [496, 513] width 142 height 34
